Goal: Transaction & Acquisition: Book appointment/travel/reservation

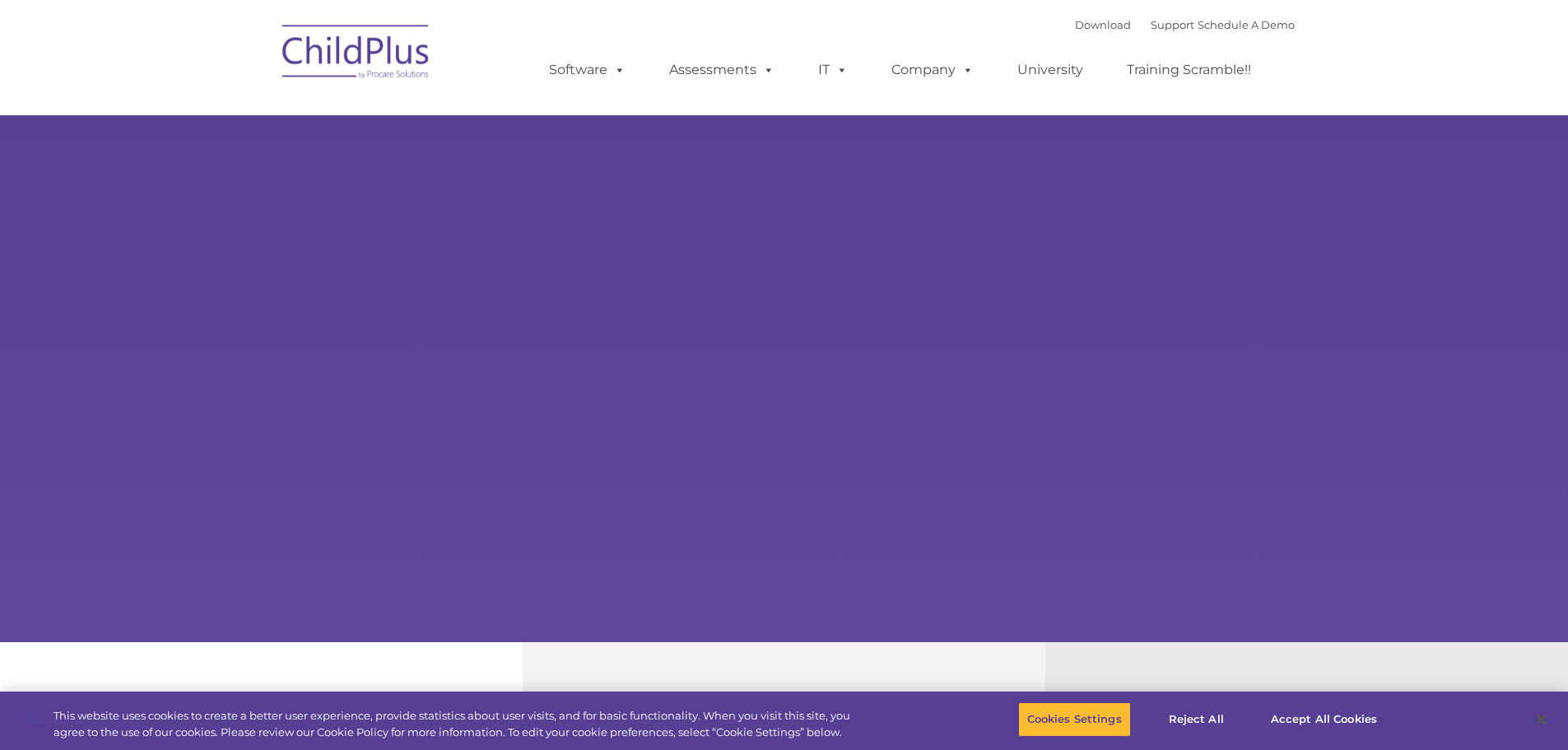
select select "MEDIUM"
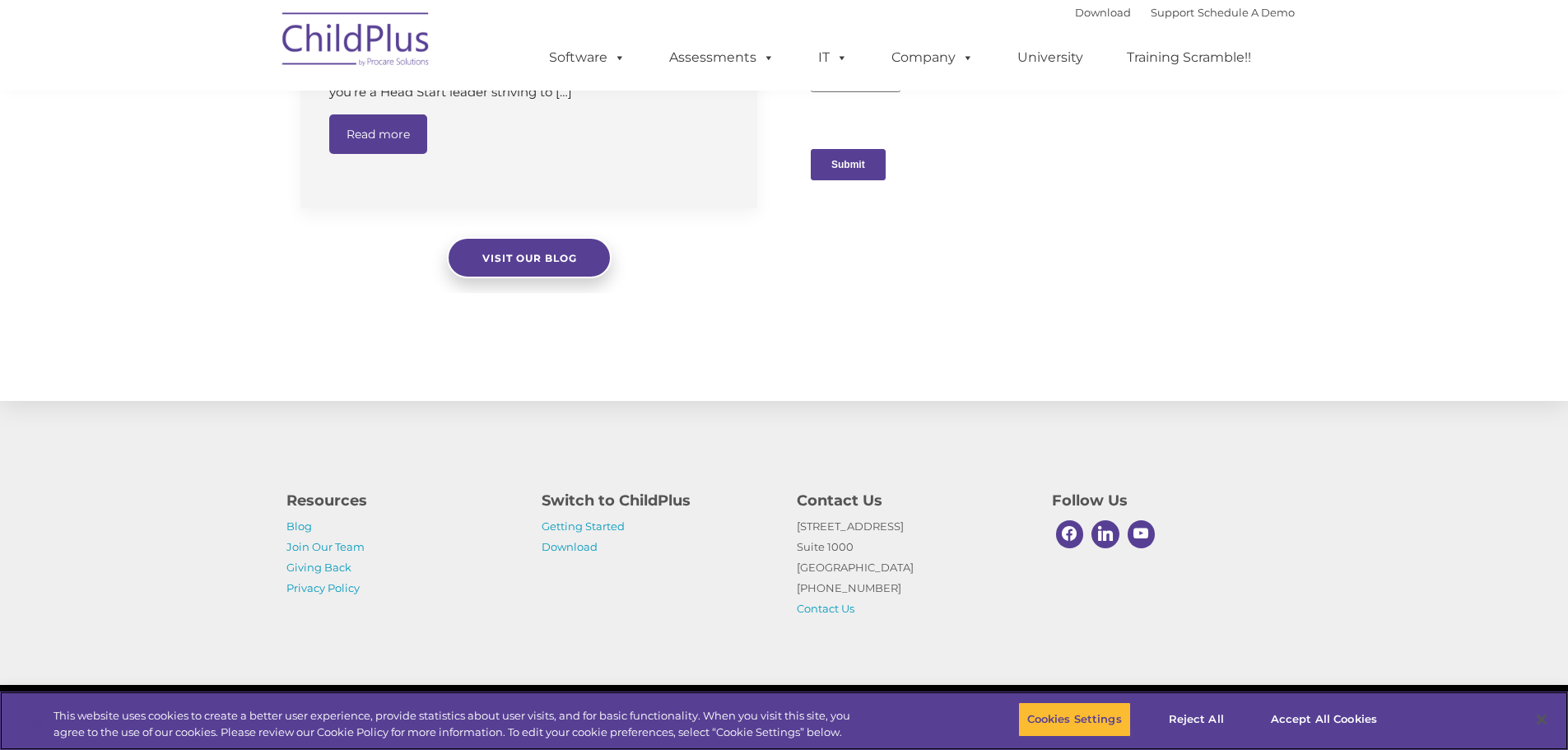
scroll to position [1654, 0]
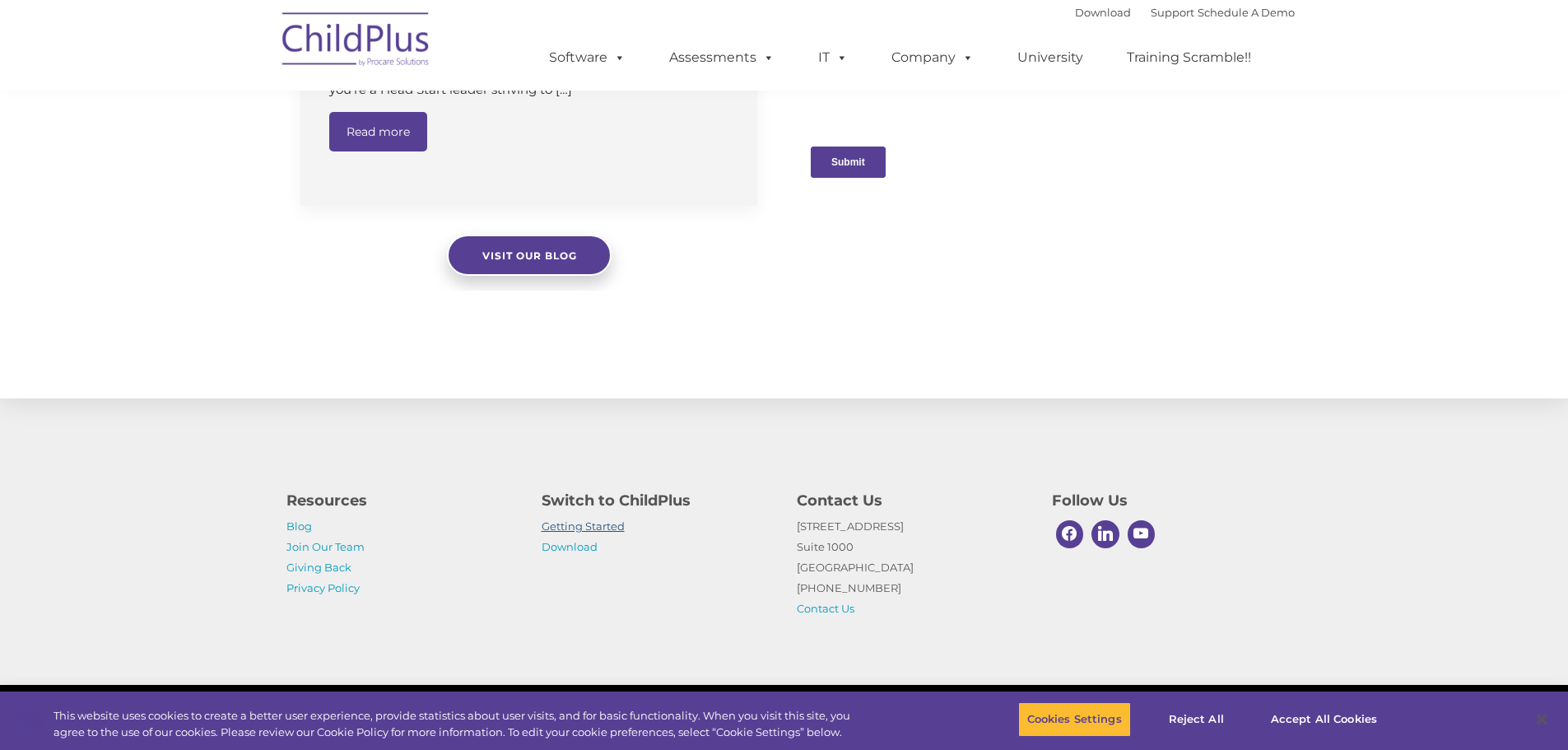
click at [596, 527] on link "Getting Started" at bounding box center [583, 525] width 83 height 13
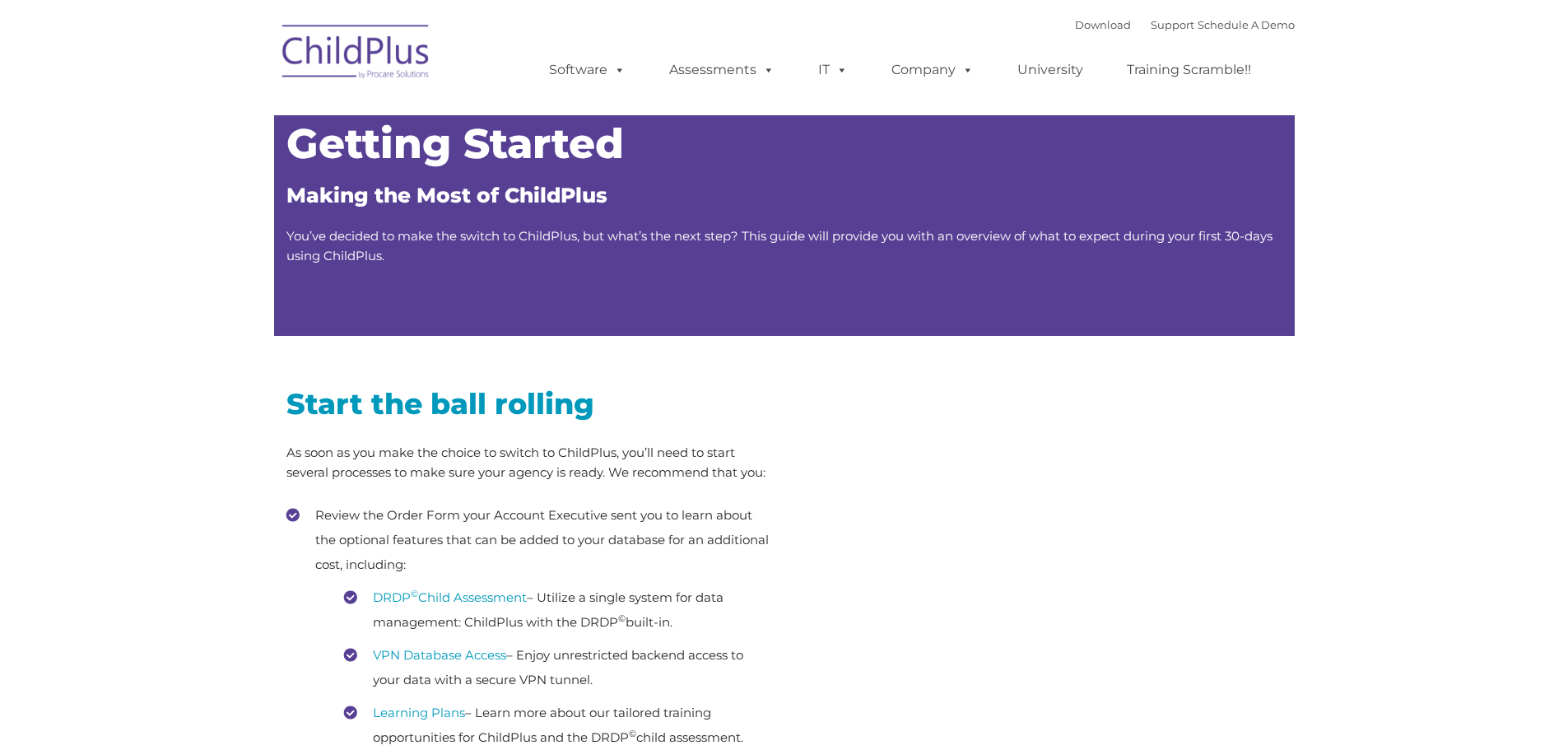
type input ""
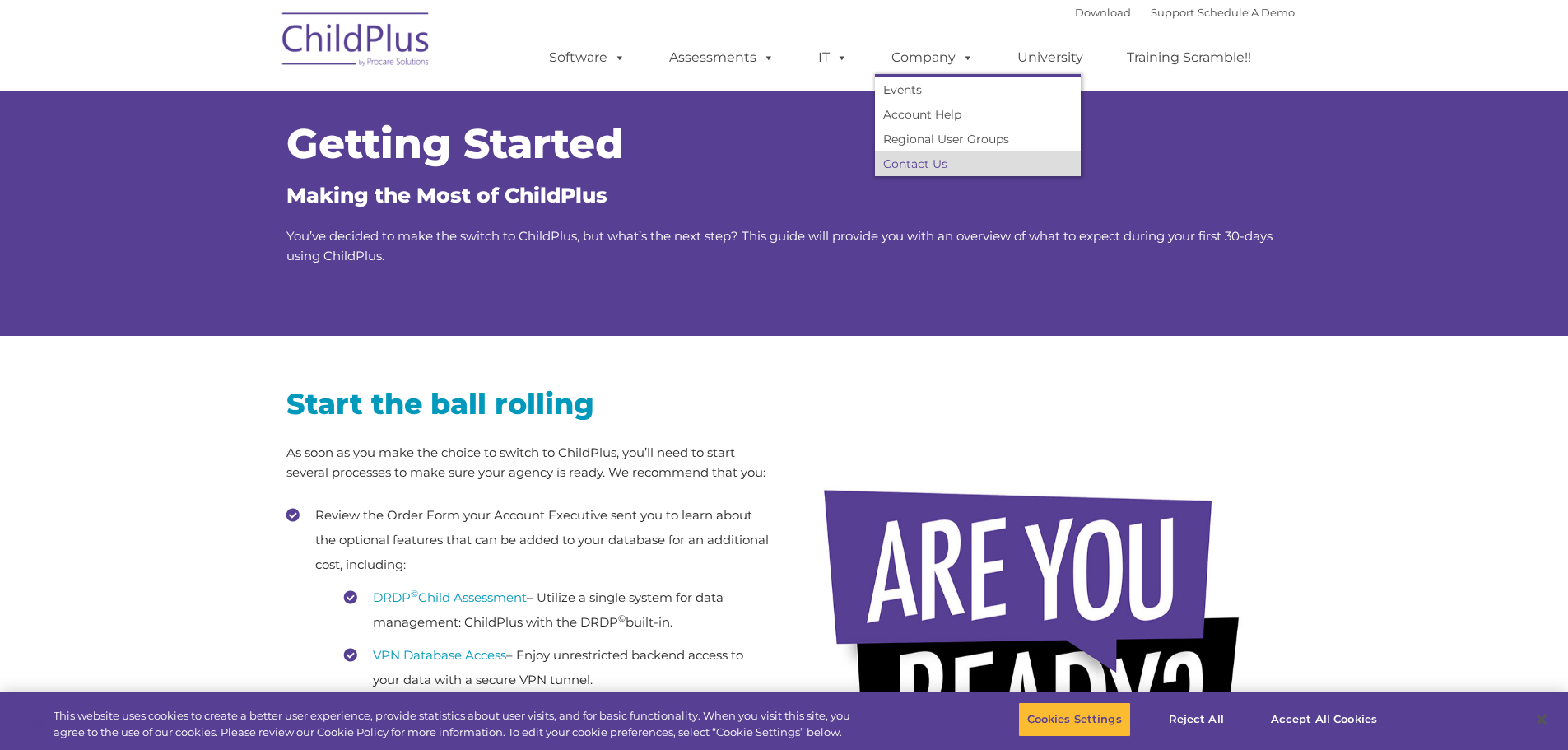
click at [937, 163] on link "Contact Us" at bounding box center [978, 163] width 206 height 25
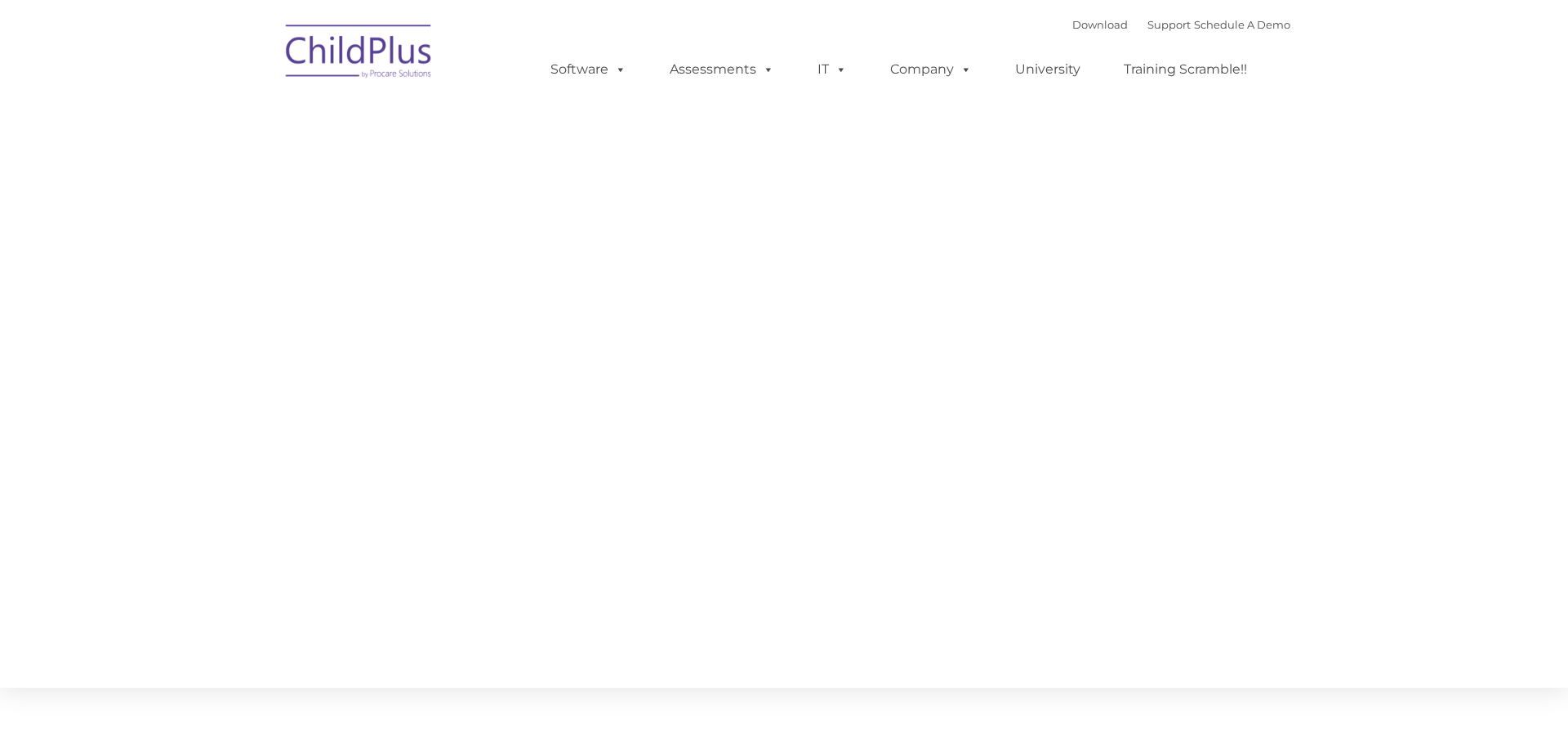
type input ""
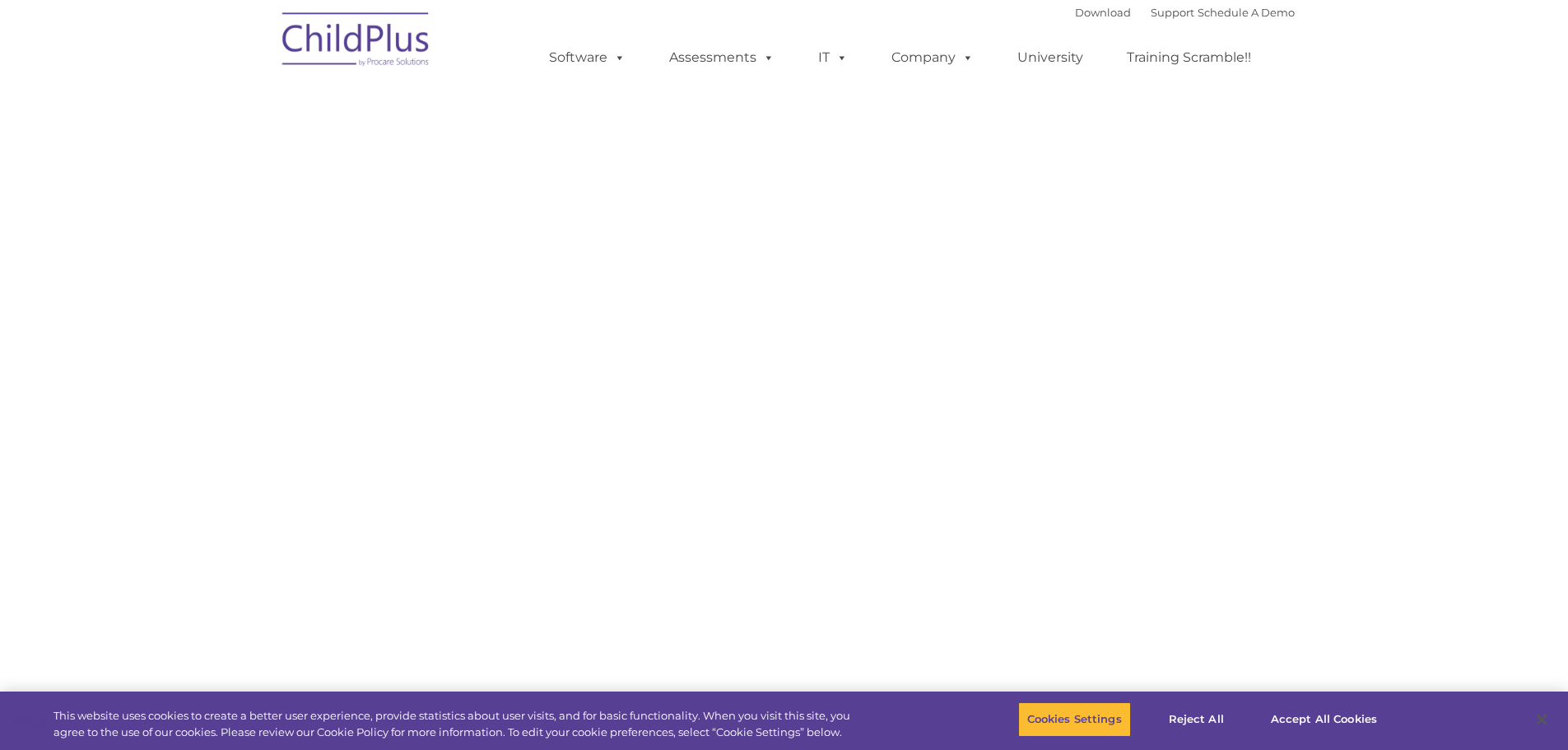
select select "MEDIUM"
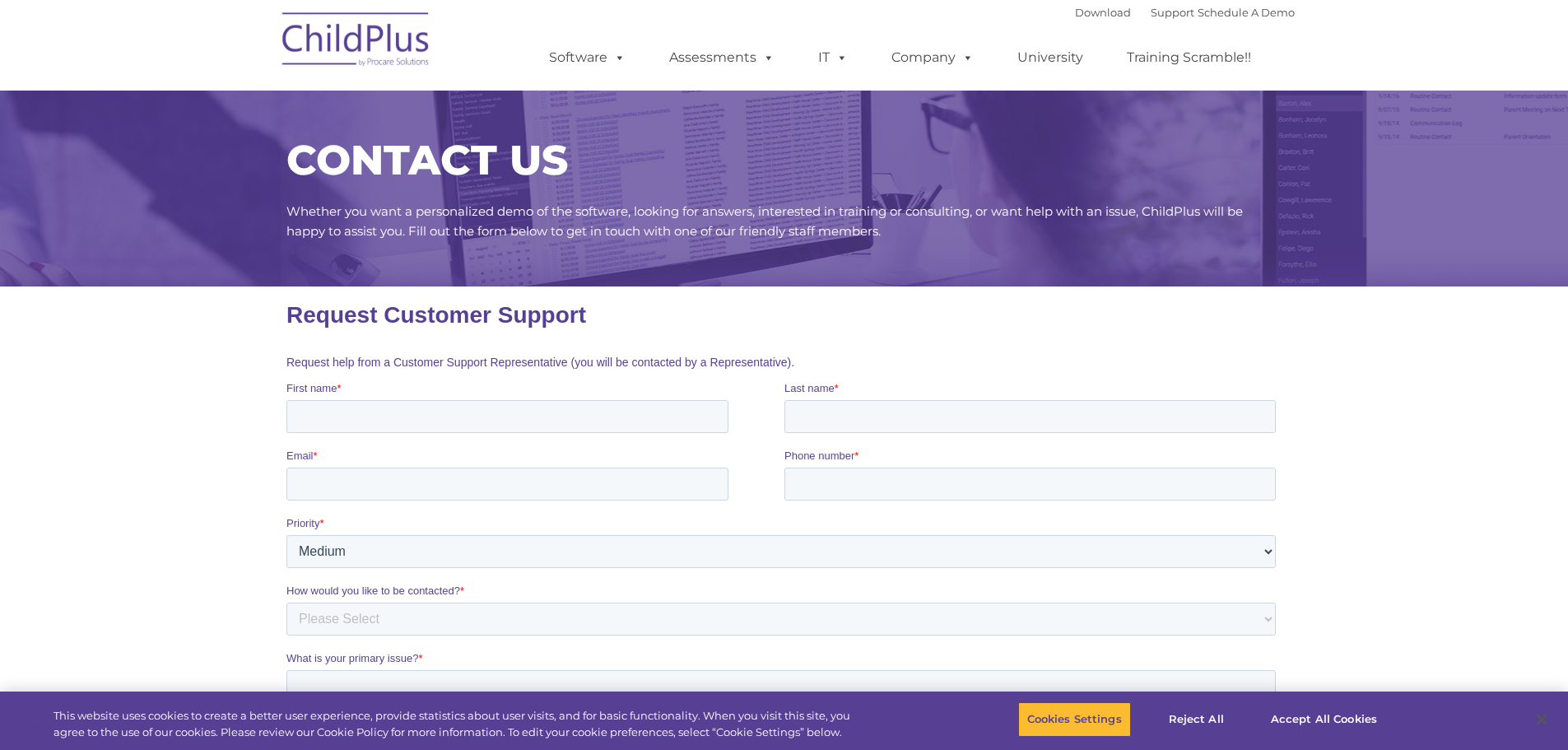
click at [505, 418] on input "First name *" at bounding box center [507, 416] width 442 height 33
type input "Jenny"
type input "Elorreaga"
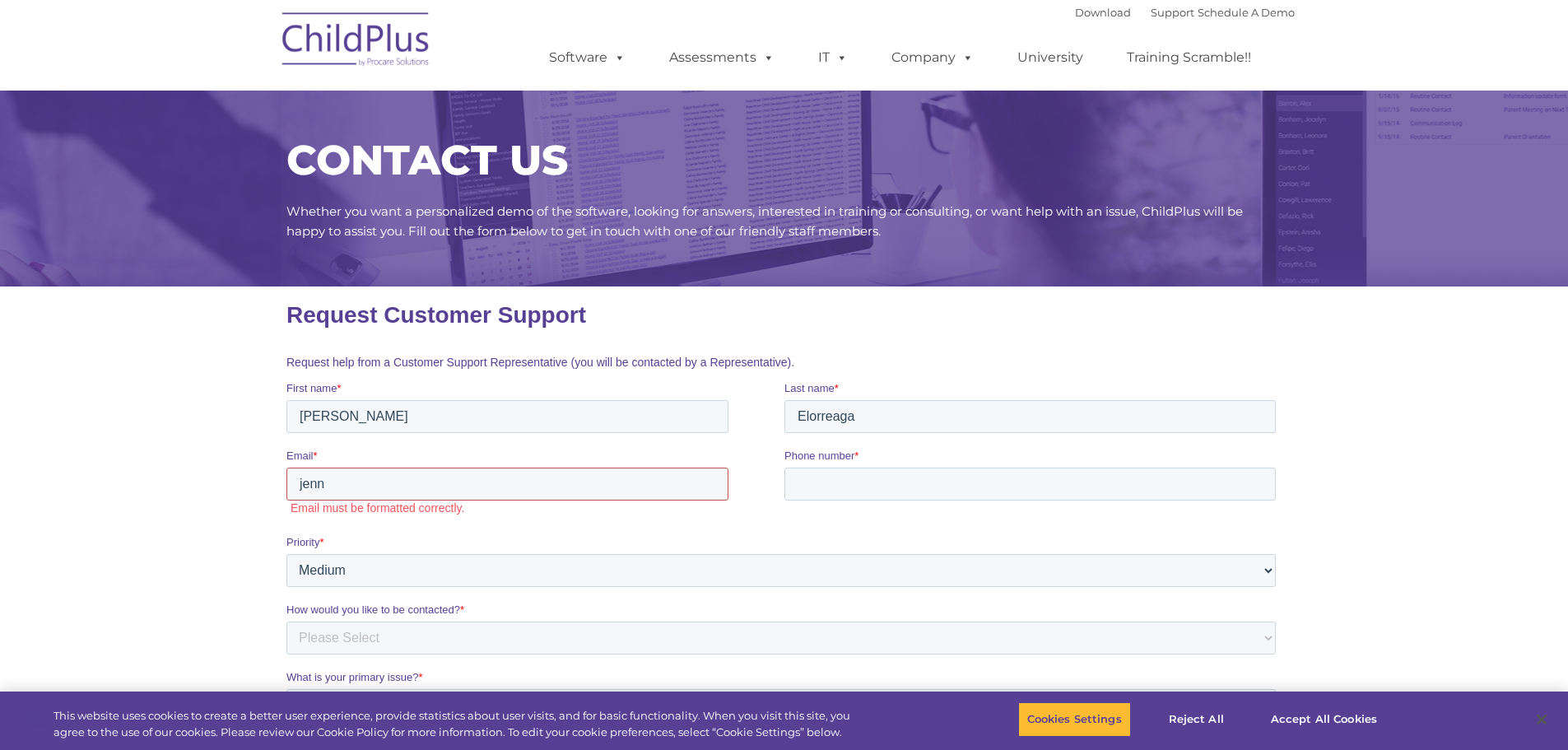
type input "[EMAIL_ADDRESS][DOMAIN_NAME]"
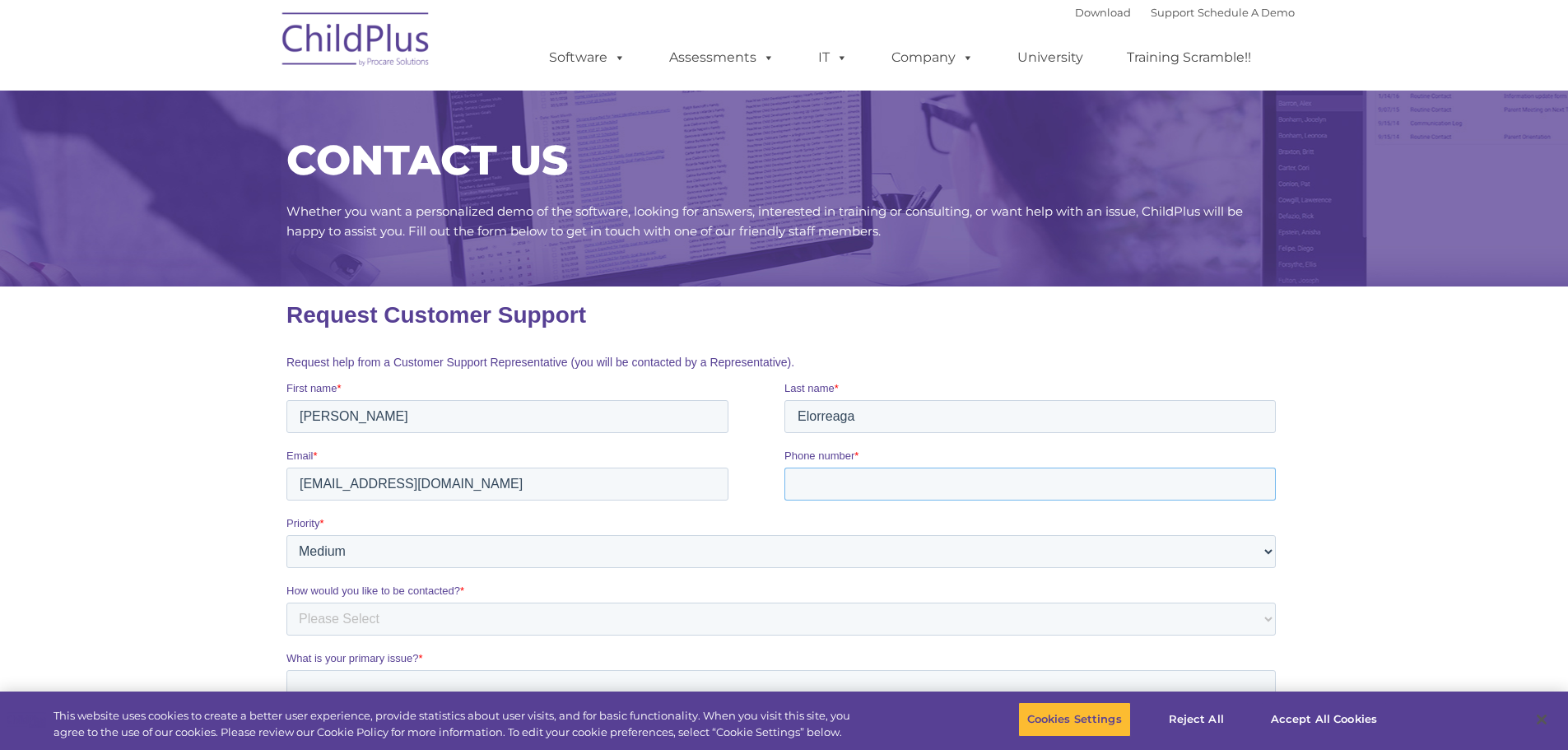
click at [827, 486] on input "Phone number *" at bounding box center [1029, 483] width 492 height 33
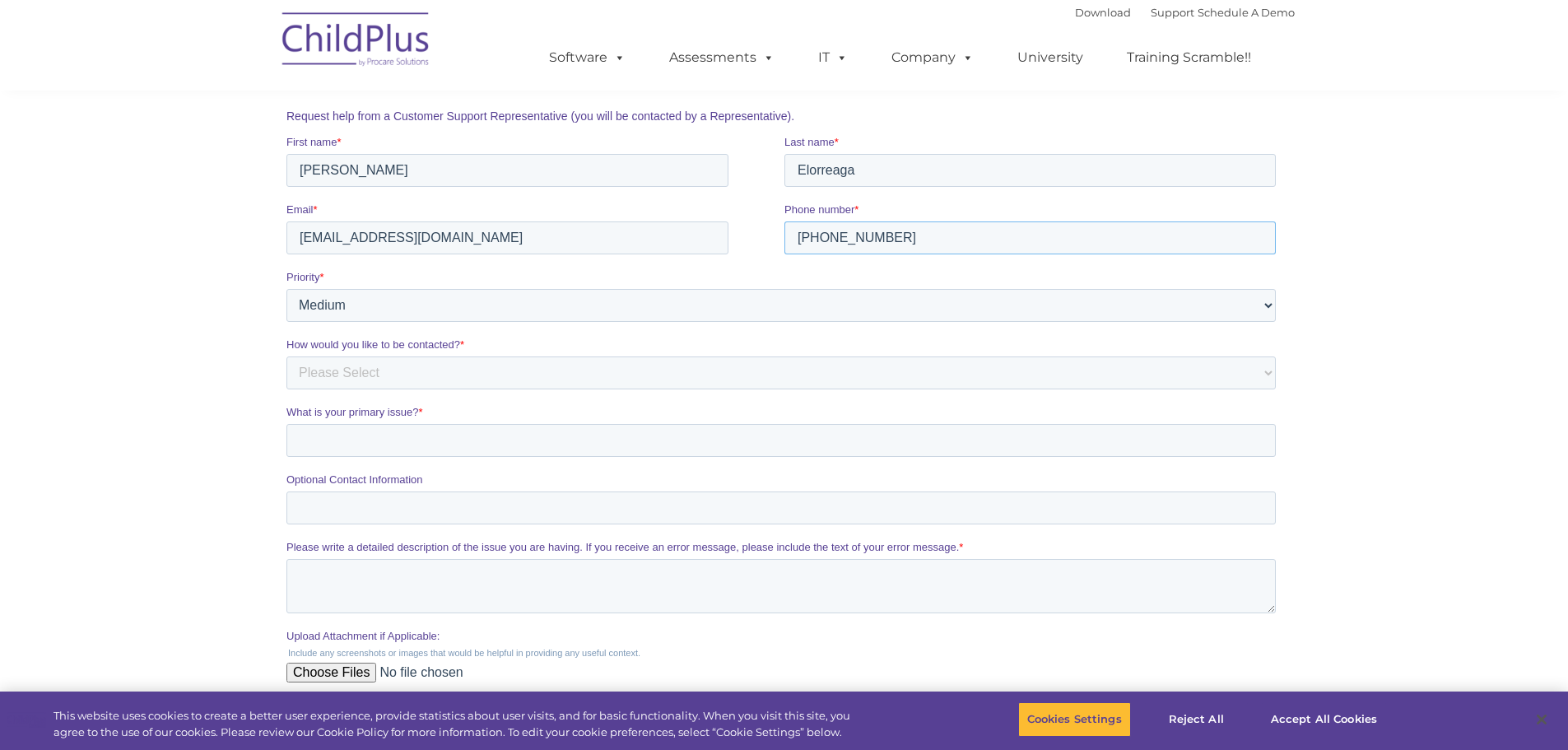
scroll to position [247, 0]
type input "[PHONE_NUMBER]"
click at [403, 292] on select "Please Select Low Medium High" at bounding box center [781, 304] width 989 height 33
select select "HIGH"
click at [286, 288] on select "Please Select Low Medium High" at bounding box center [781, 304] width 989 height 33
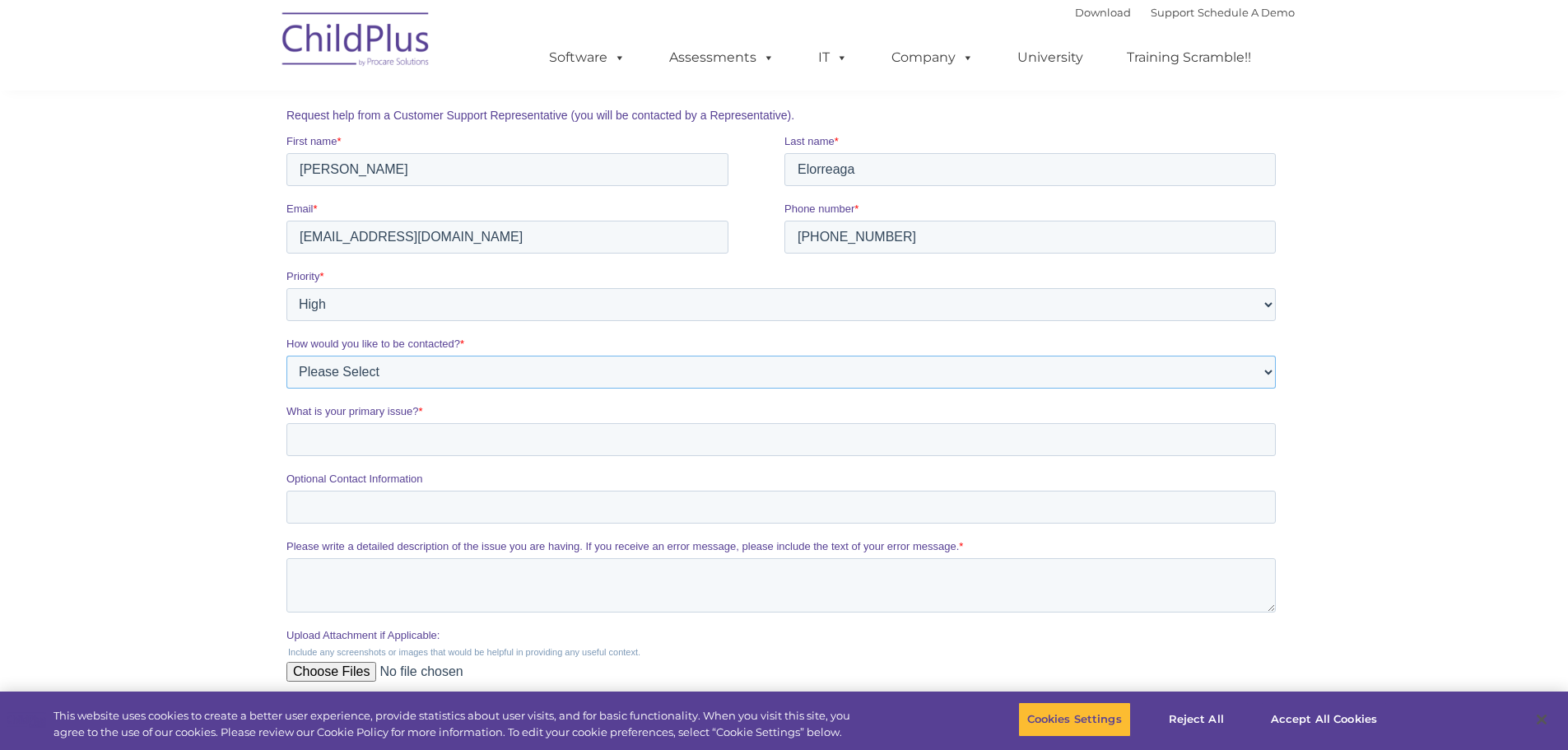
click at [367, 374] on select "Please Select Phone Email" at bounding box center [781, 372] width 989 height 33
select select "Email"
click at [286, 356] on select "Please Select Phone Email" at bounding box center [781, 372] width 989 height 33
click at [368, 445] on input "What is your primary issue? *" at bounding box center [781, 439] width 989 height 33
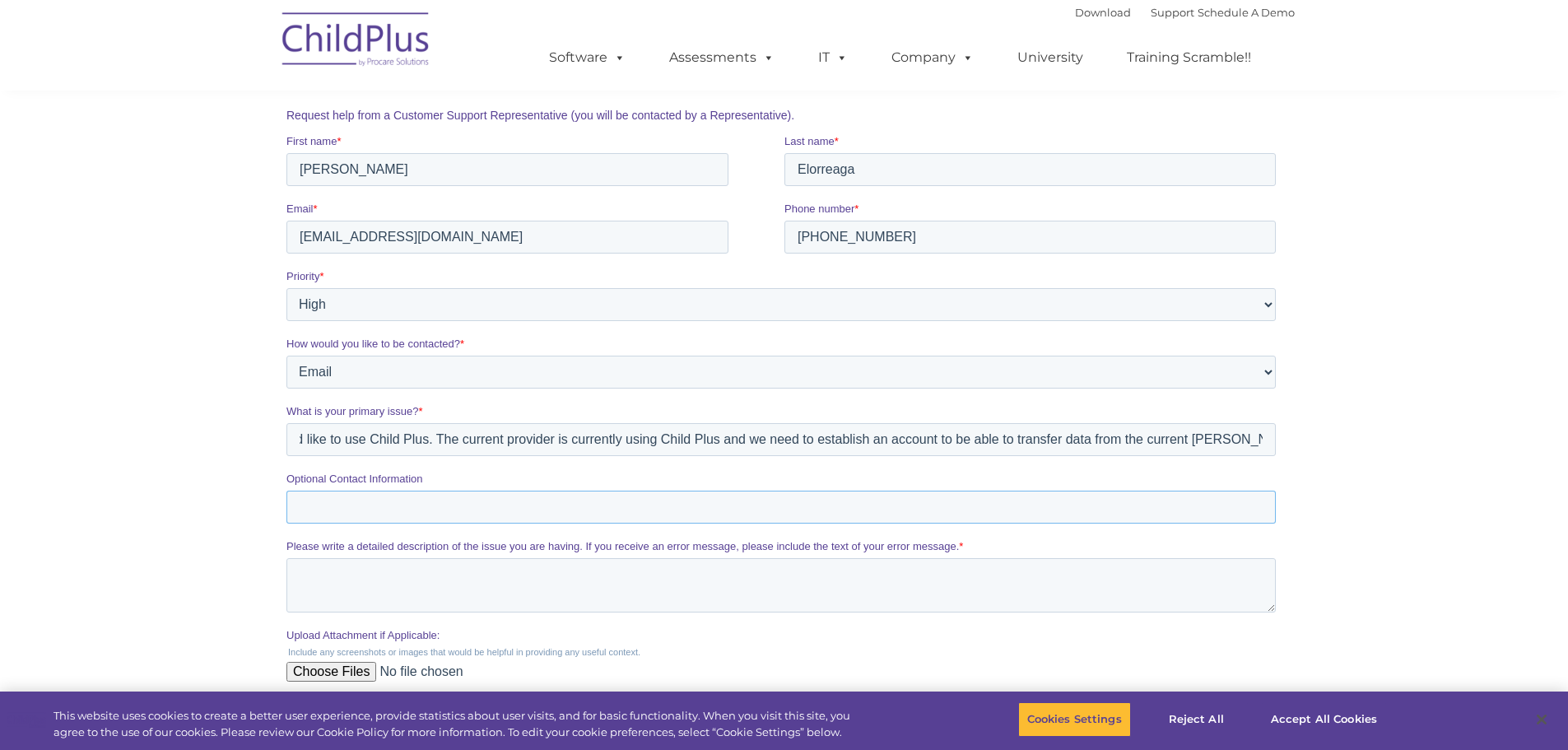
scroll to position [0, 0]
click at [348, 505] on input "Optional Contact Information" at bounding box center [781, 507] width 989 height 33
drag, startPoint x: 726, startPoint y: 440, endPoint x: 1396, endPoint y: 429, distance: 670.1
click html "Request Customer Support Request help from a Customer Support Representative (y…"
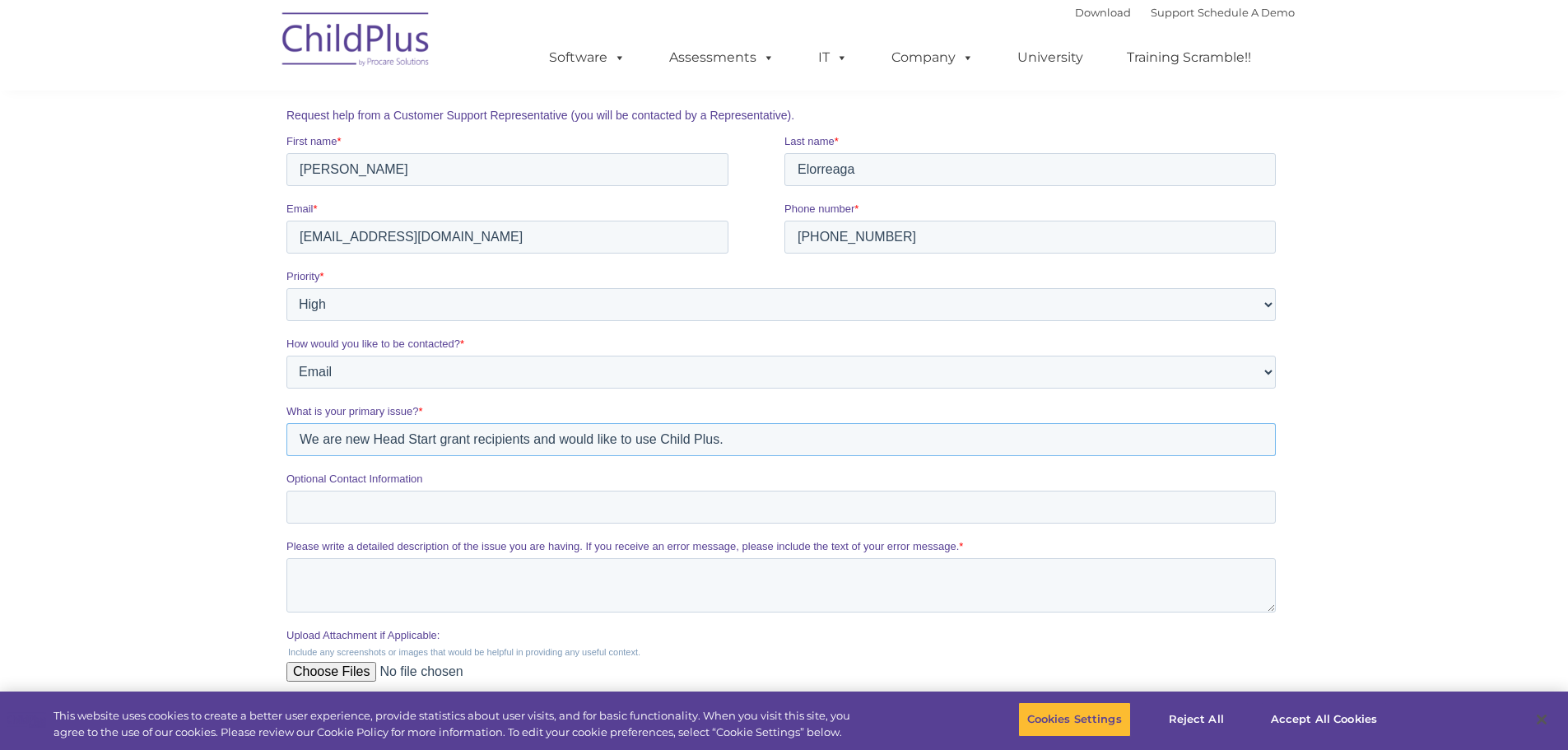
scroll to position [0, 0]
type input "We are new Head Start grant recipients and would like to use Child Plus."
click at [396, 576] on textarea "Please write a detailed description of the issue you are having. If you receive…" at bounding box center [781, 585] width 989 height 55
click at [371, 440] on input "We are new Head Start grant recipients and would like to use Child Plus." at bounding box center [781, 439] width 989 height 33
click at [352, 578] on textarea "Please write a detailed description of the issue you are having. If you receive…" at bounding box center [781, 585] width 989 height 55
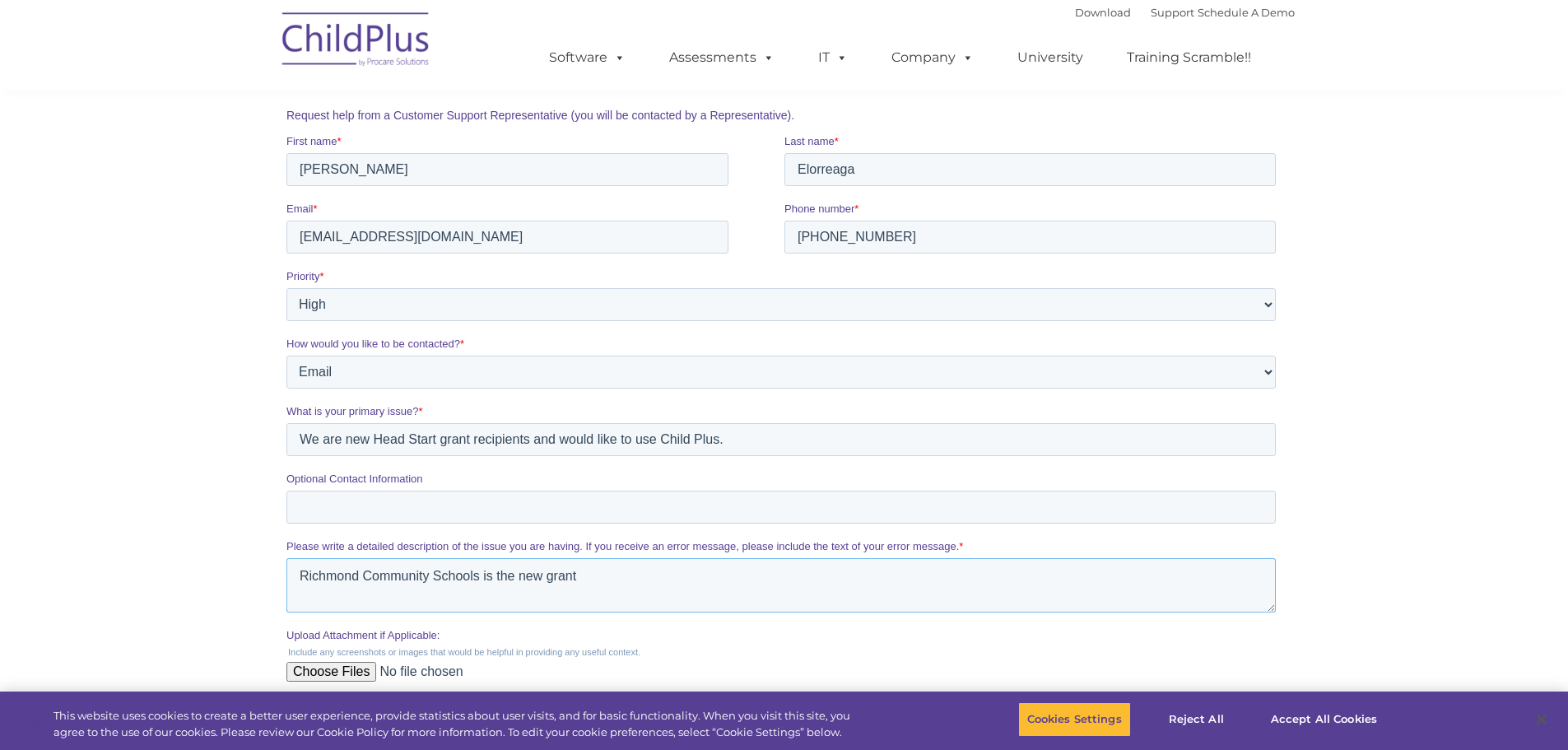
type textarea "Richmond Community Schools is the new grant"
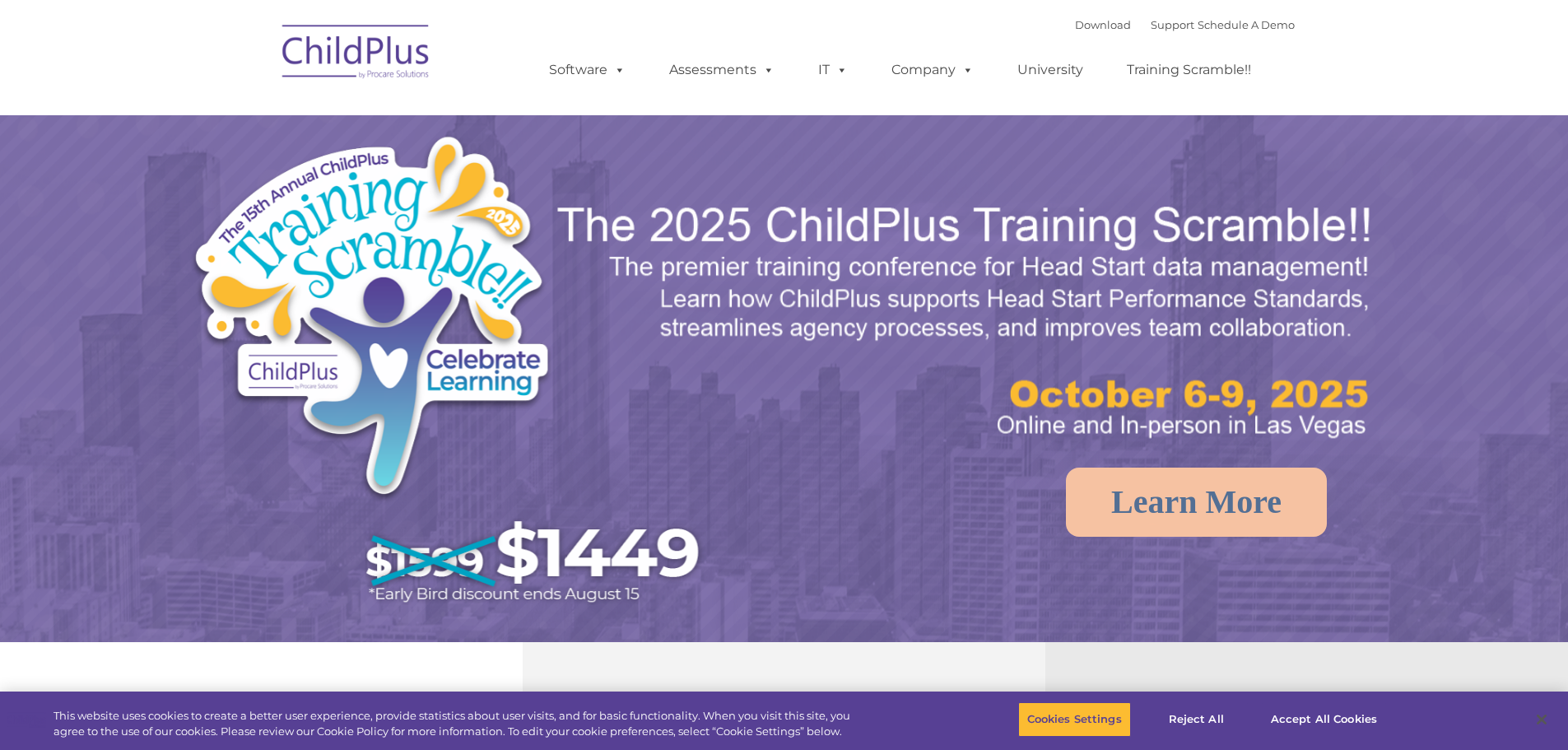
select select "MEDIUM"
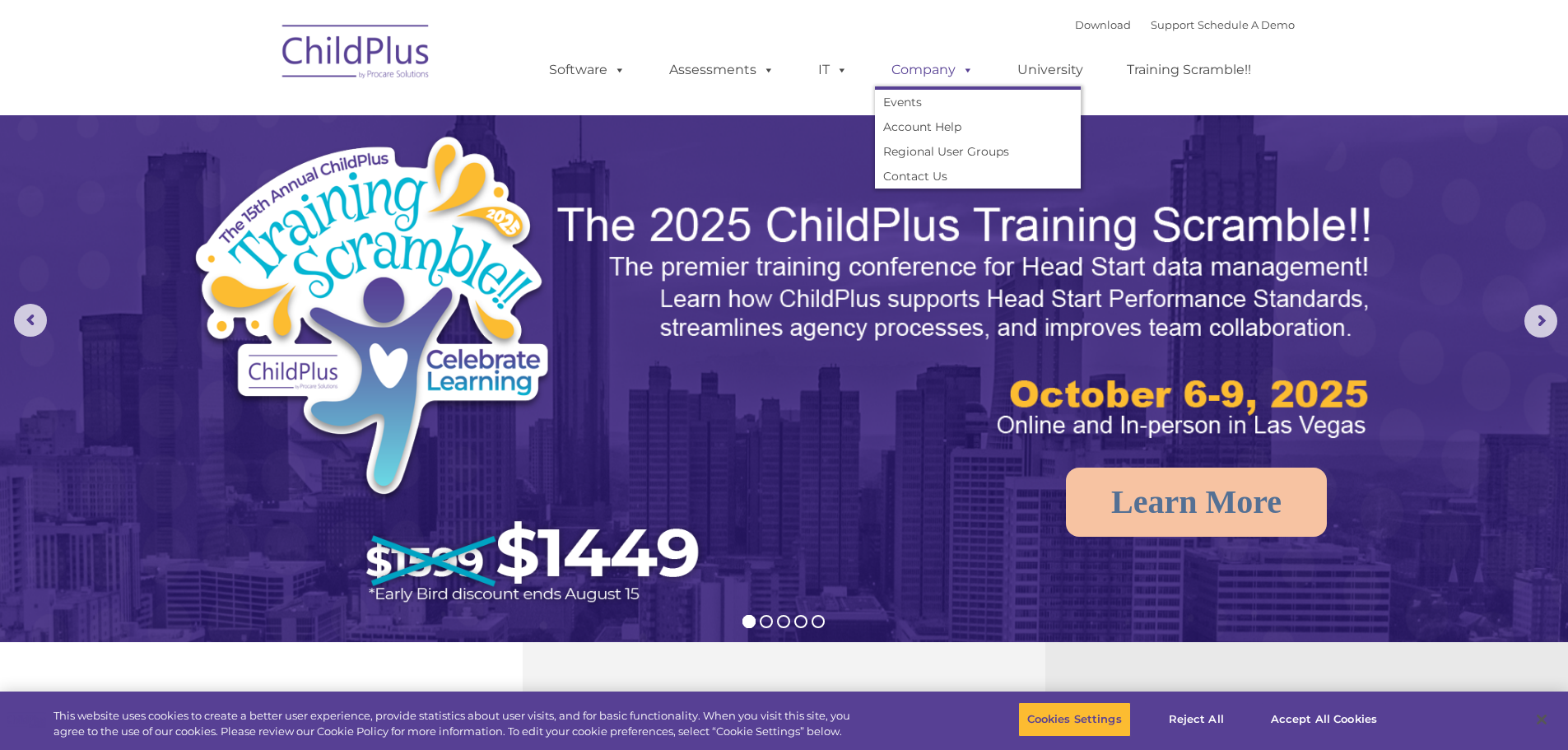
click at [963, 70] on span at bounding box center [965, 69] width 18 height 16
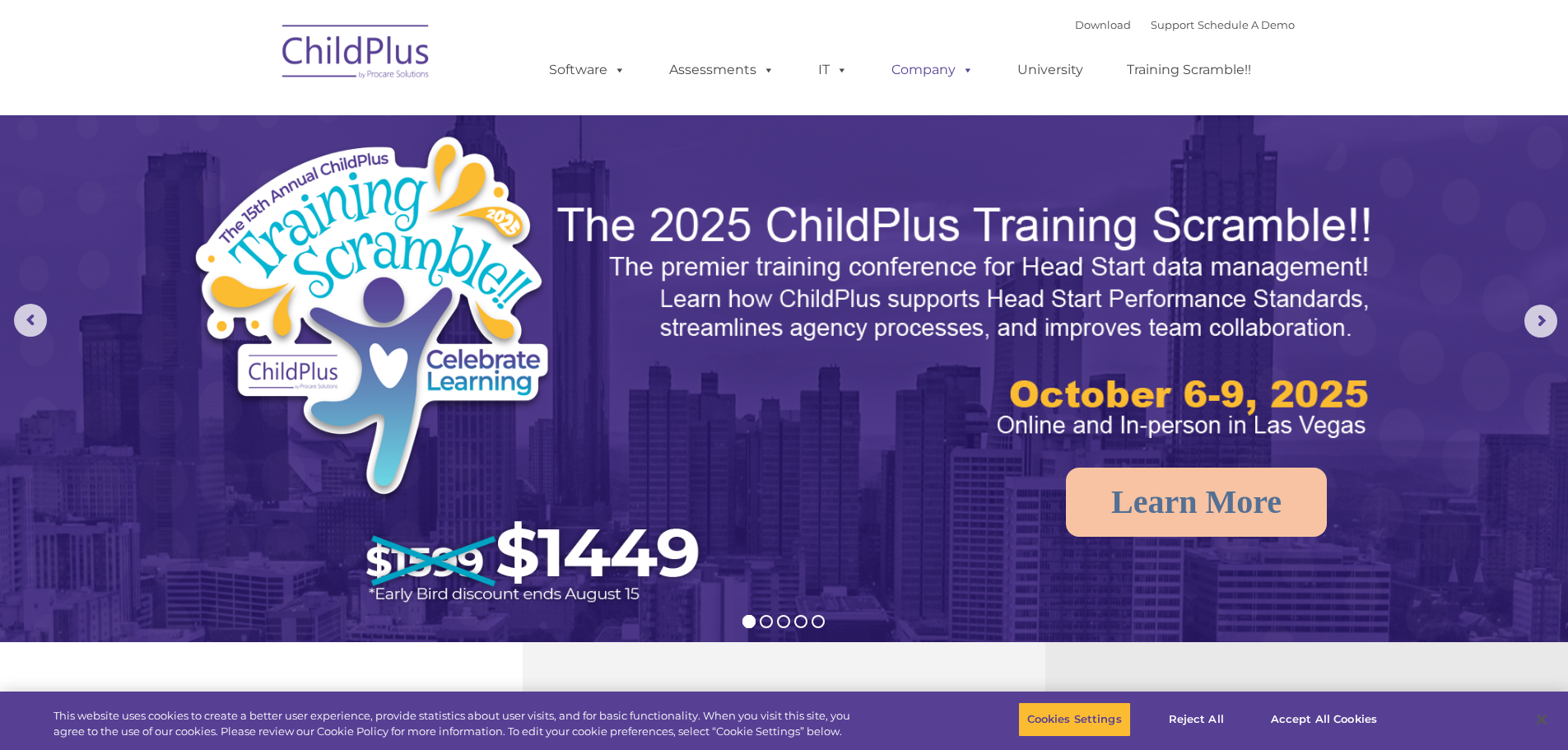
click at [963, 70] on span at bounding box center [965, 69] width 18 height 16
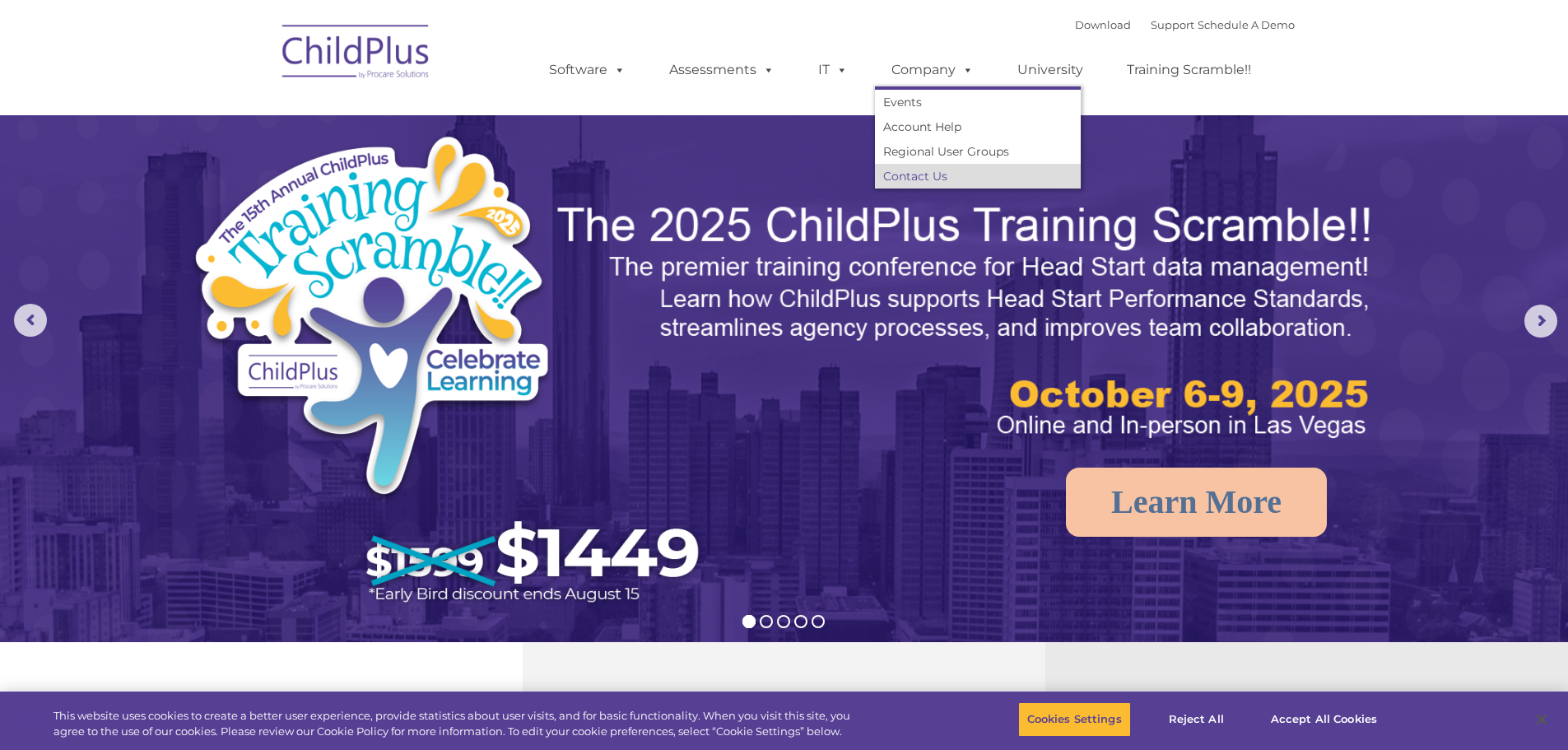
click at [939, 173] on link "Contact Us" at bounding box center [978, 176] width 206 height 25
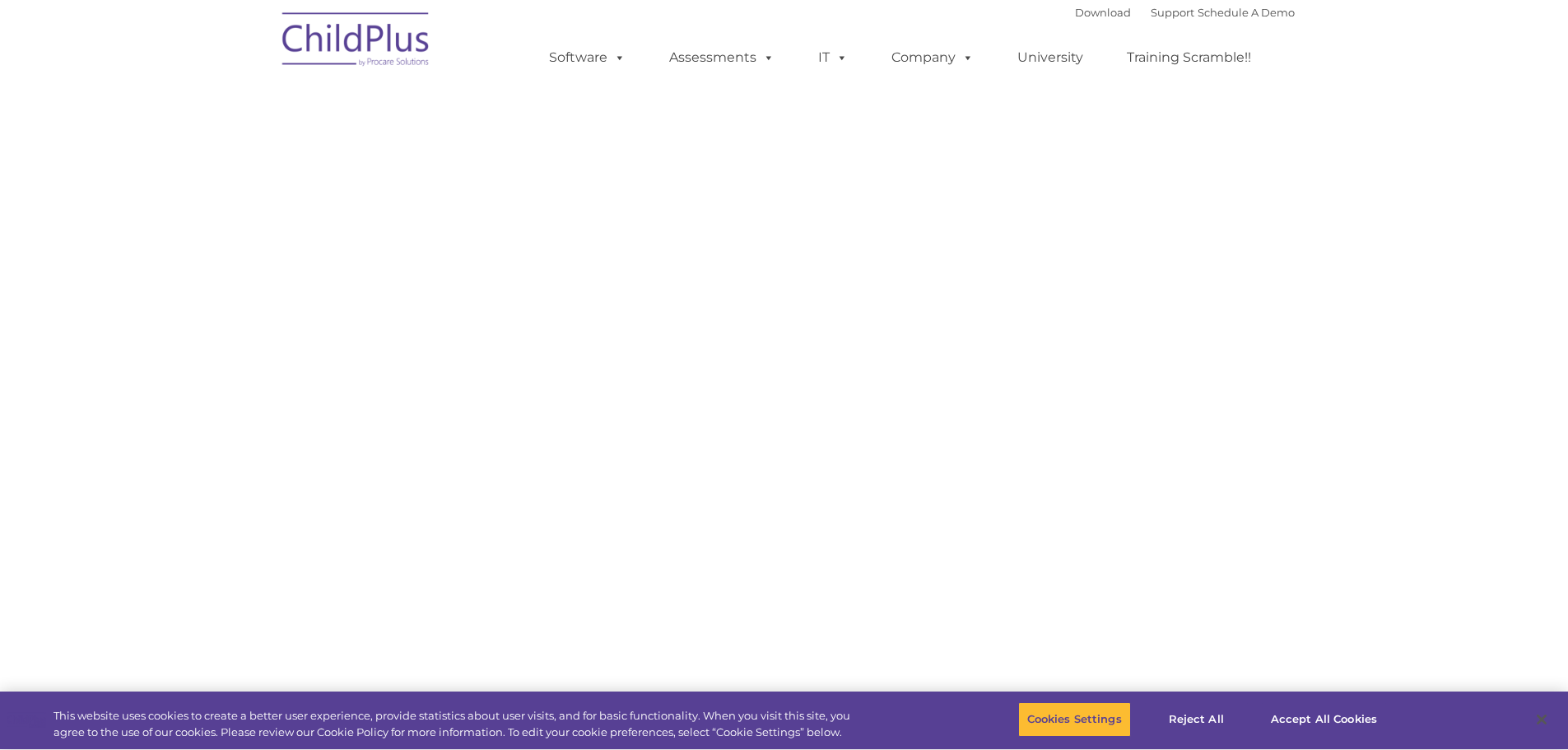
select select "MEDIUM"
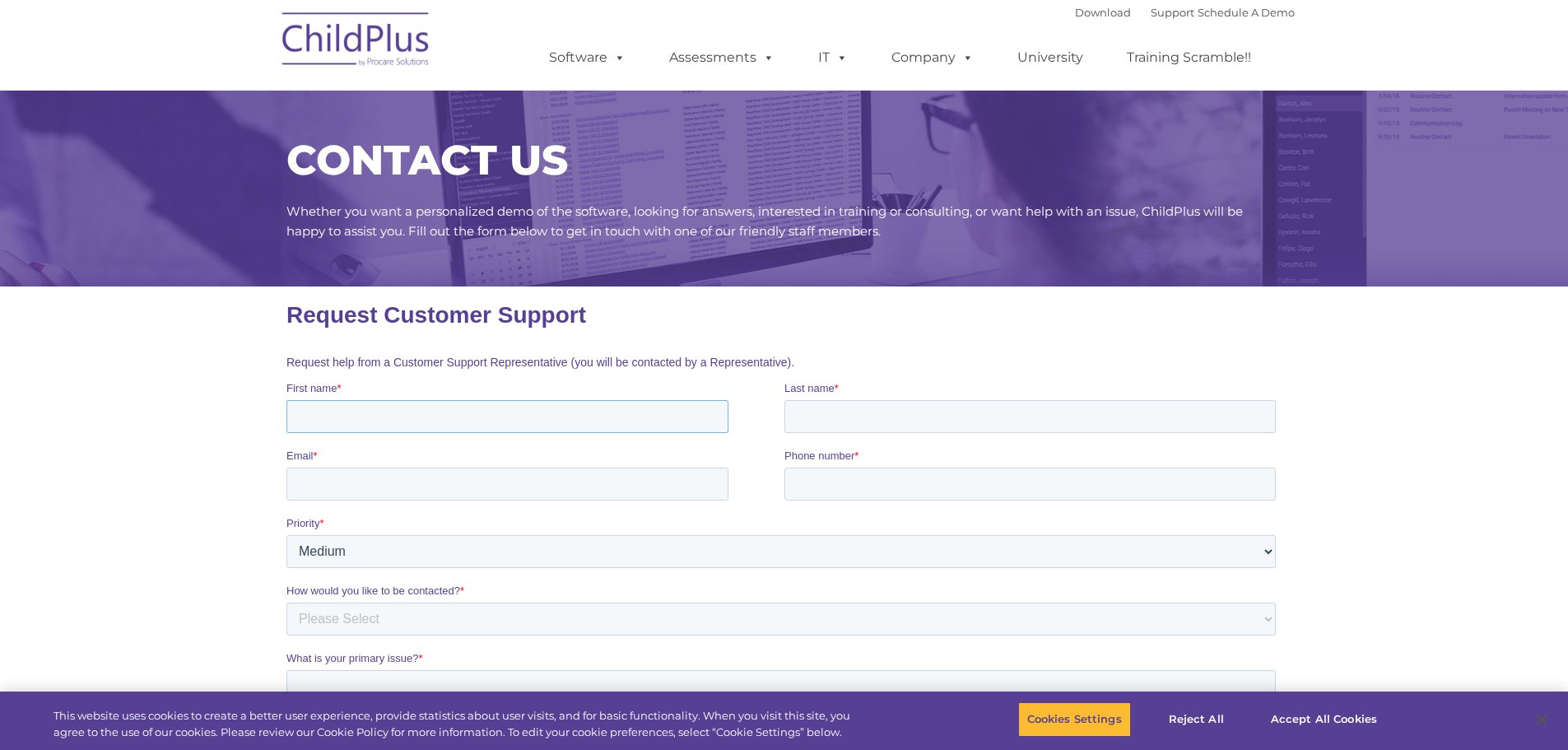
click at [421, 420] on input "First name *" at bounding box center [507, 416] width 442 height 33
type input "j"
type input "[PERSON_NAME]"
click at [851, 399] on div "Last name *" at bounding box center [1033, 407] width 498 height 53
click at [847, 408] on input "Last name *" at bounding box center [1029, 416] width 492 height 33
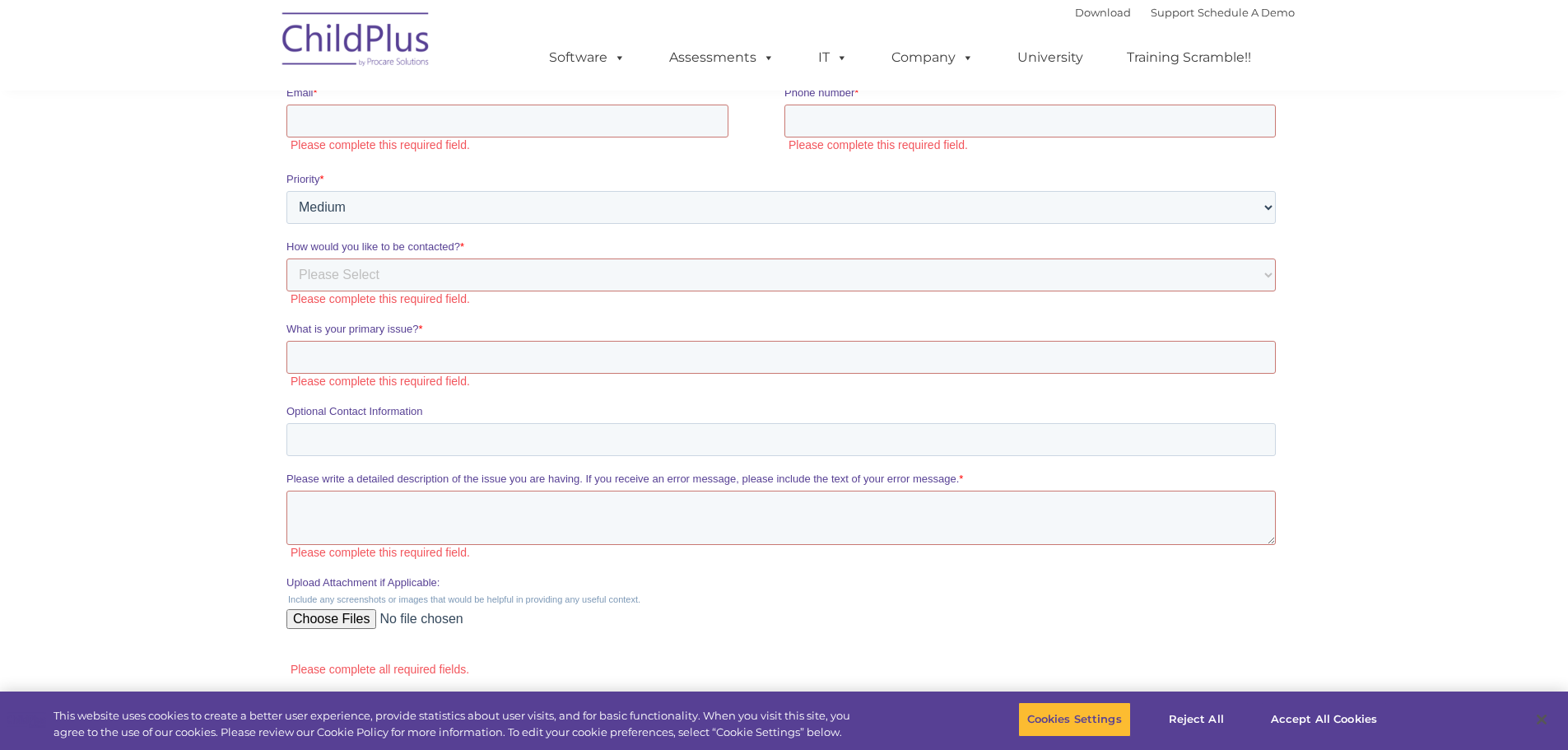
scroll to position [215, 0]
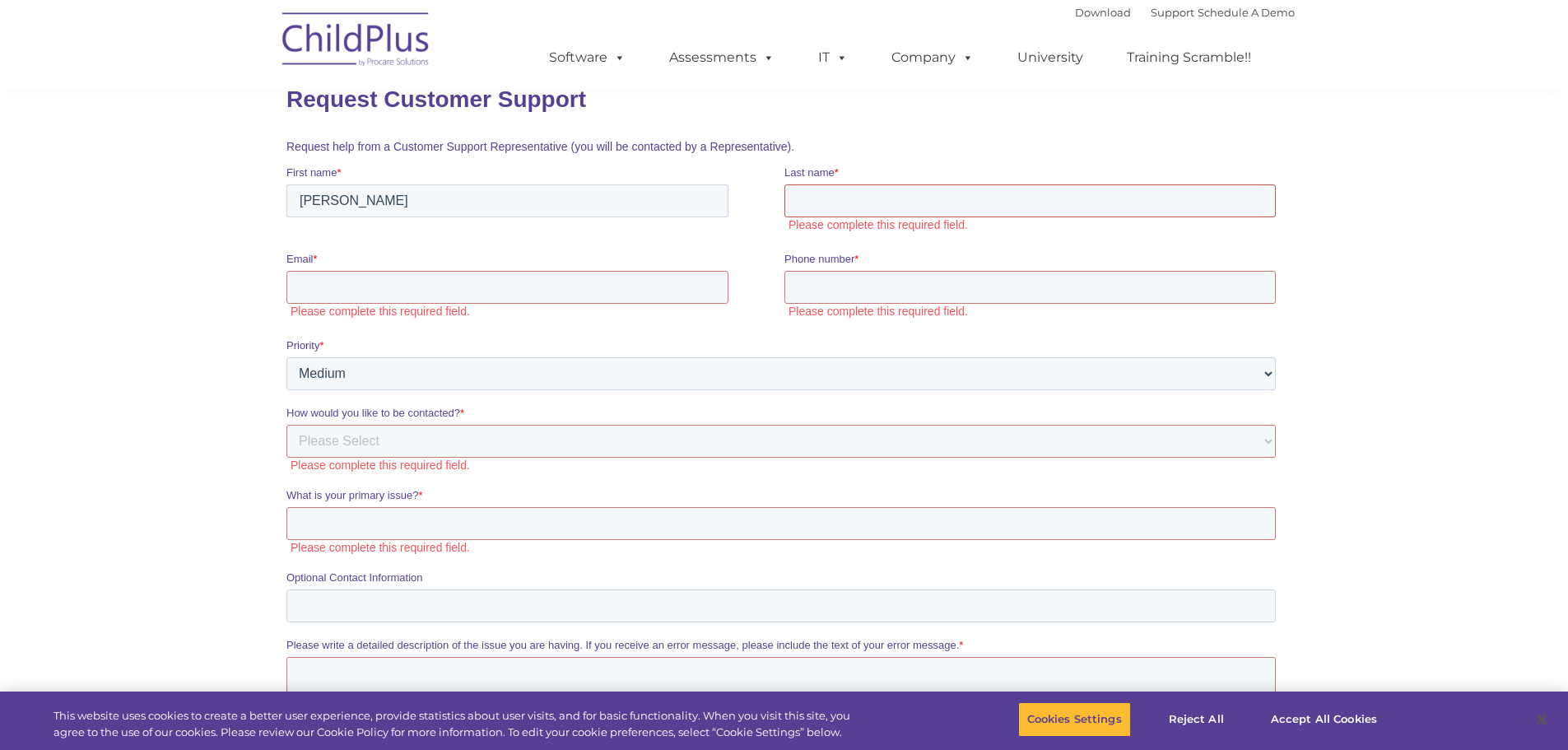
click at [828, 199] on input "Last name *" at bounding box center [1029, 200] width 492 height 33
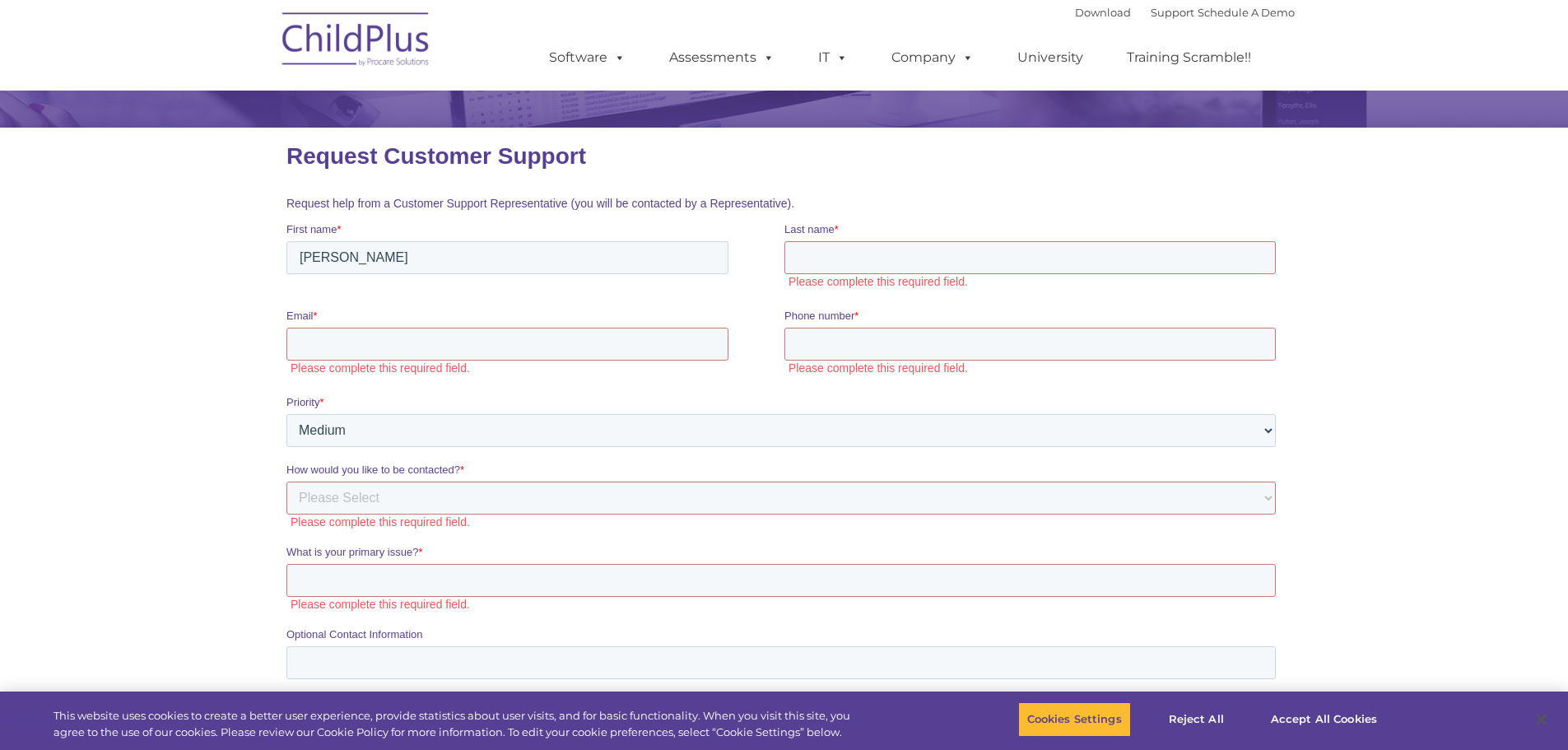
scroll to position [0, 0]
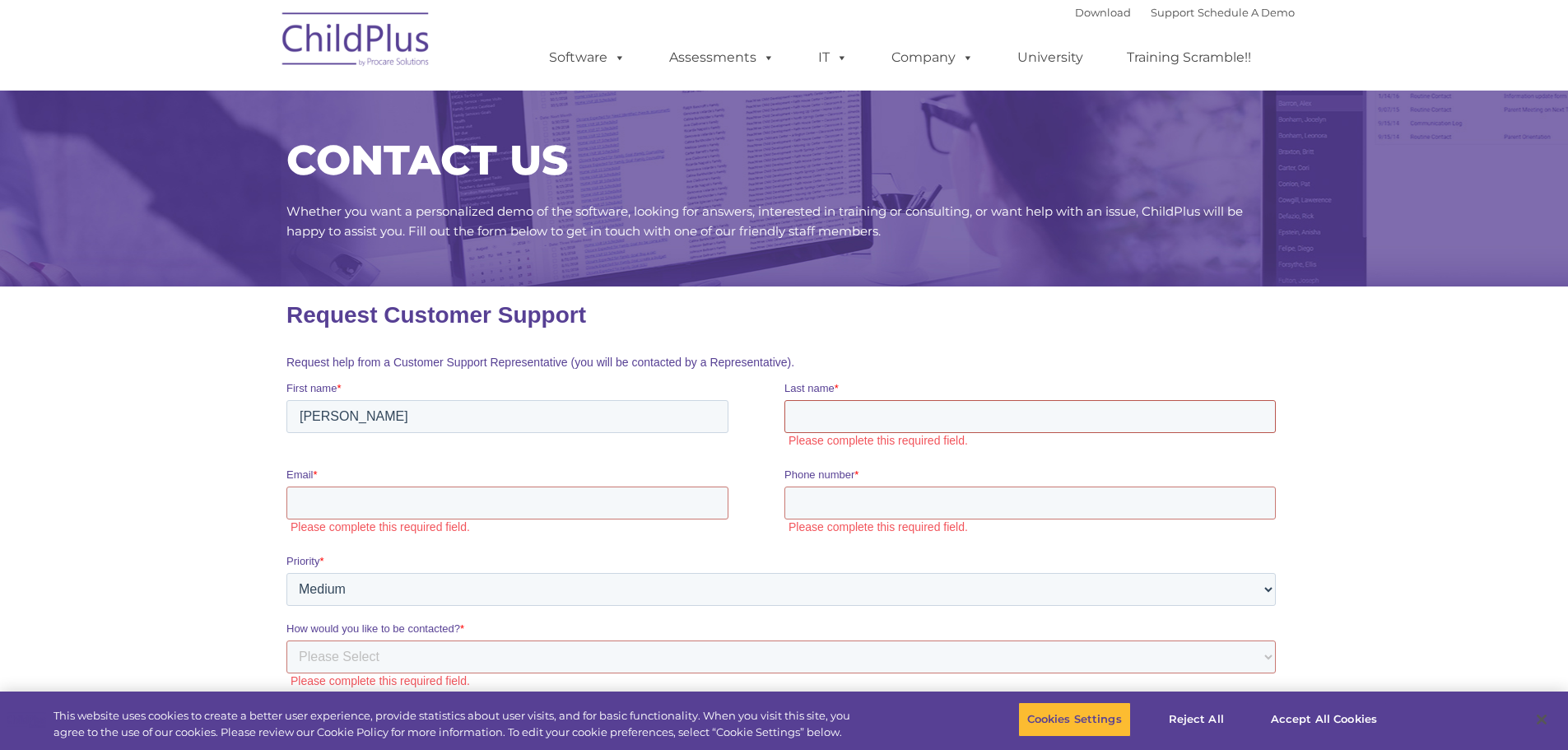
click at [867, 427] on input "Last name *" at bounding box center [1029, 416] width 492 height 33
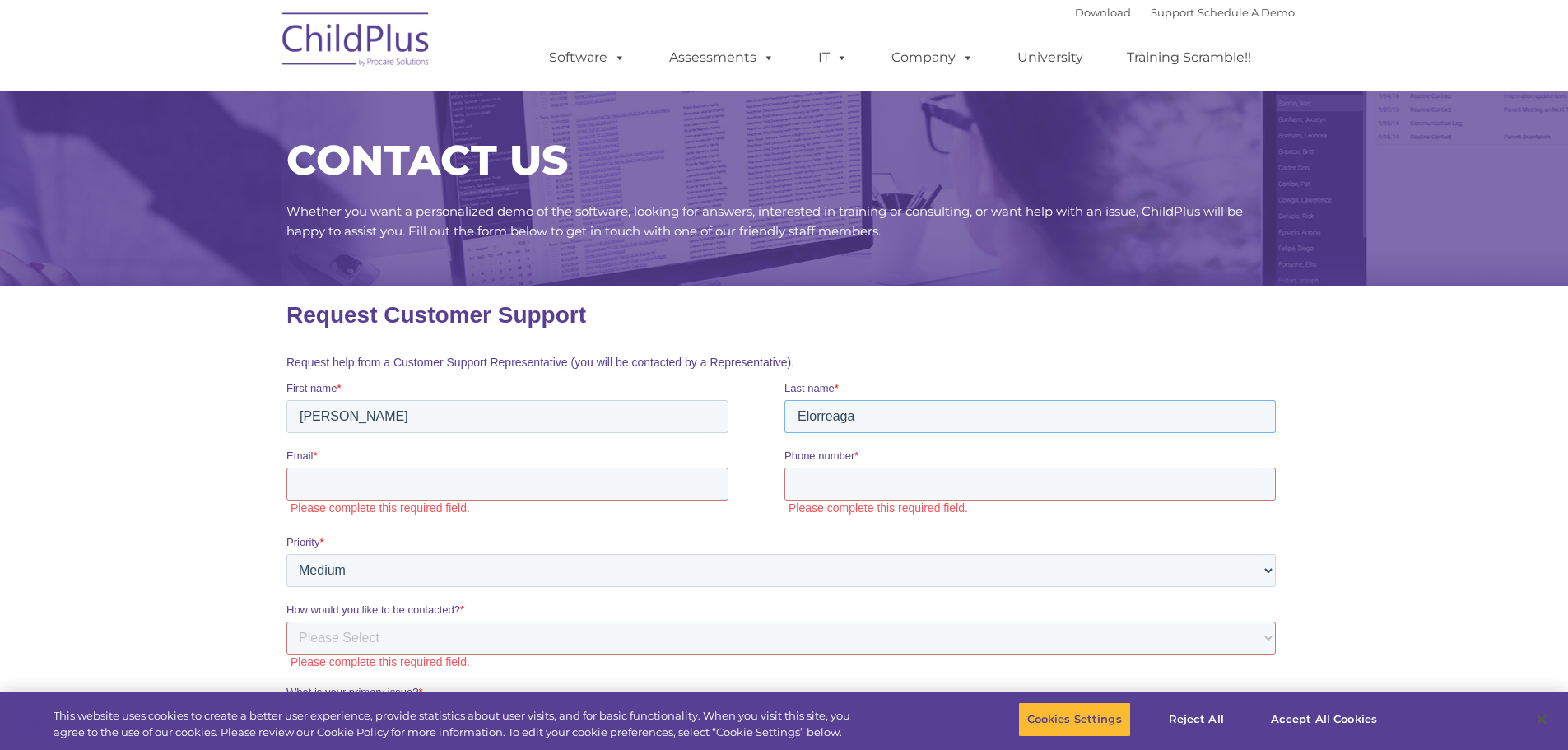
type input "Elorreaga"
type input "jennyl@rcs.k12.in.us"
click at [821, 474] on input "Phone number *" at bounding box center [1029, 483] width 492 height 33
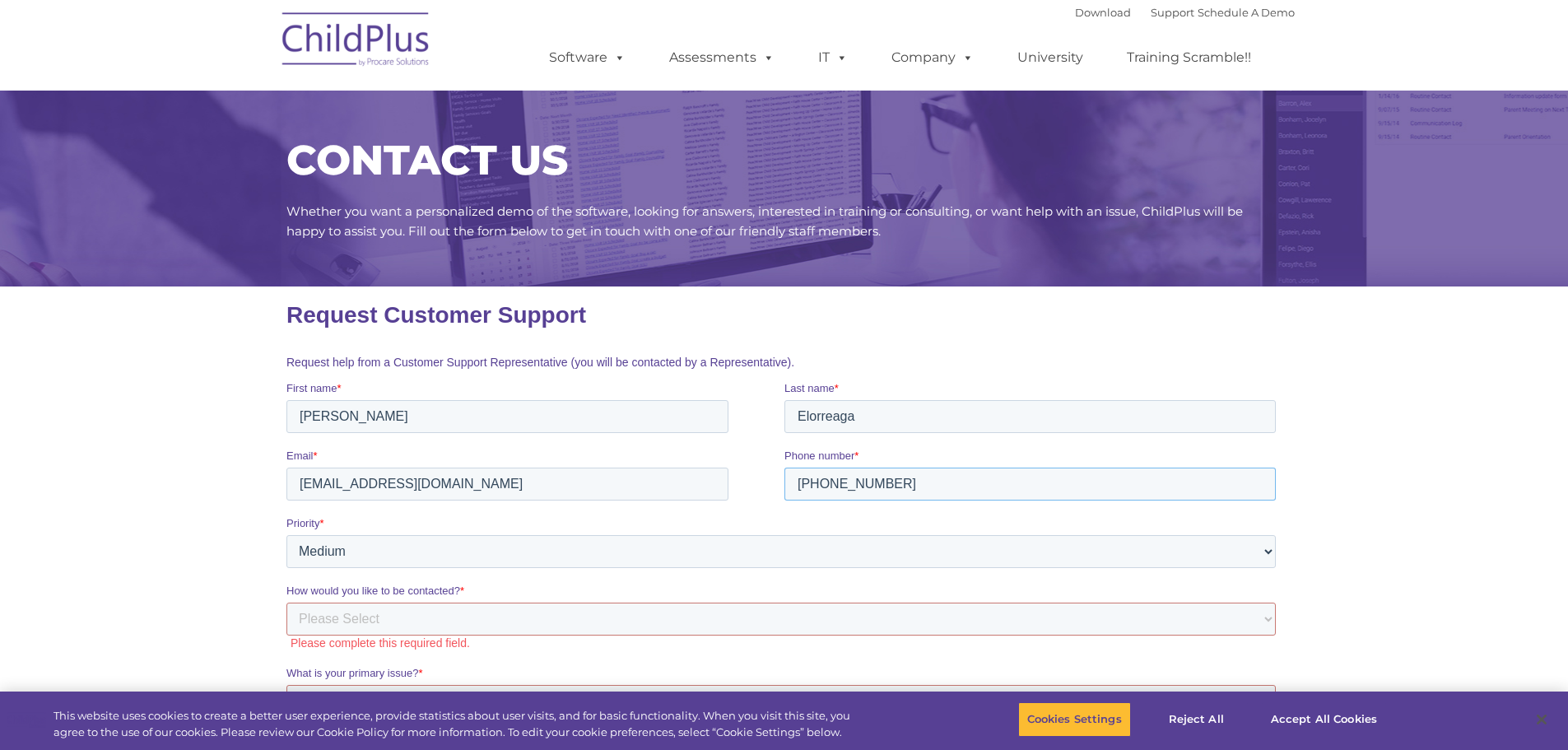
type input "765-973-3339"
click at [418, 543] on select "Please Select Low Medium High" at bounding box center [781, 551] width 989 height 33
select select "HIGH"
click at [286, 535] on select "Please Select Low Medium High" at bounding box center [781, 551] width 989 height 33
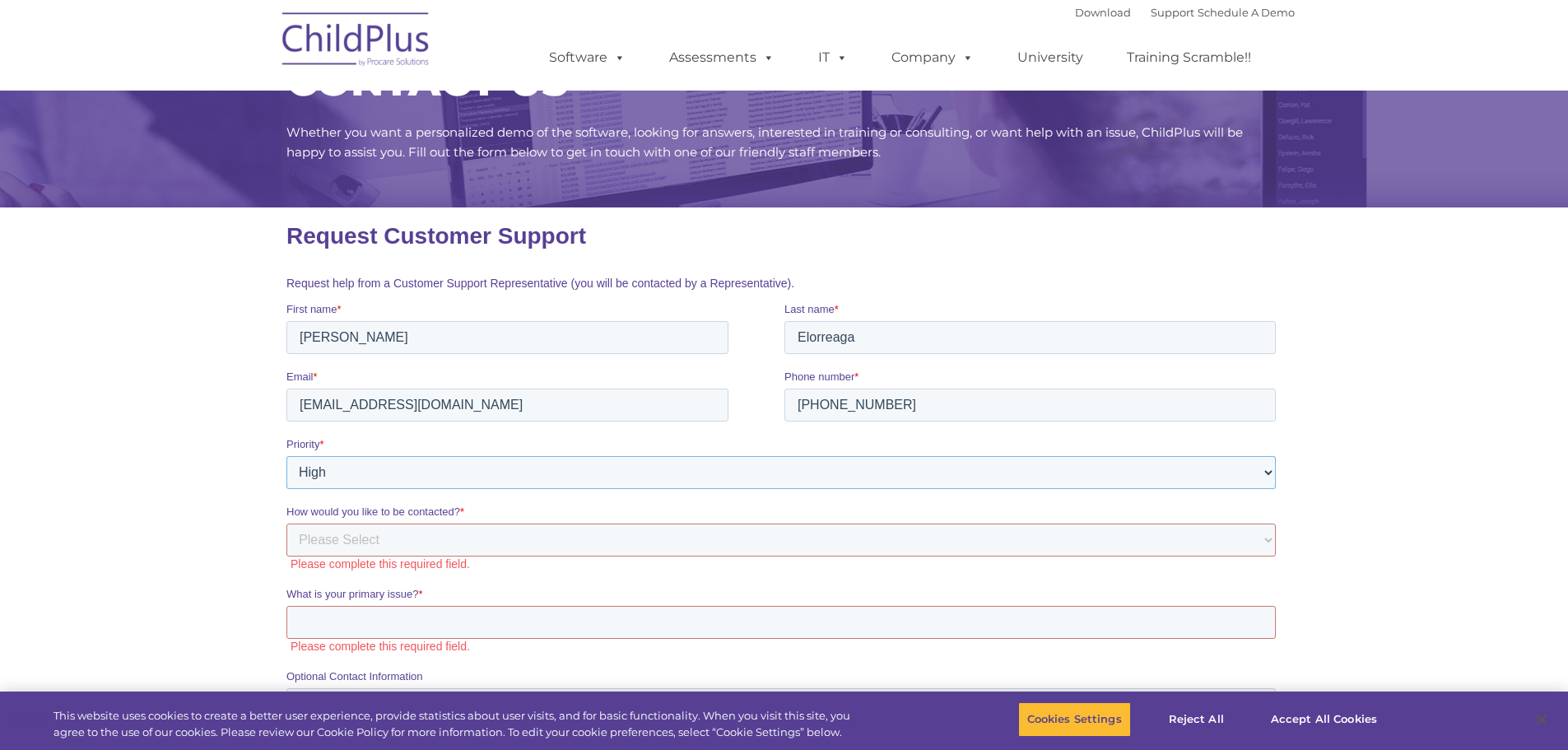
scroll to position [164, 0]
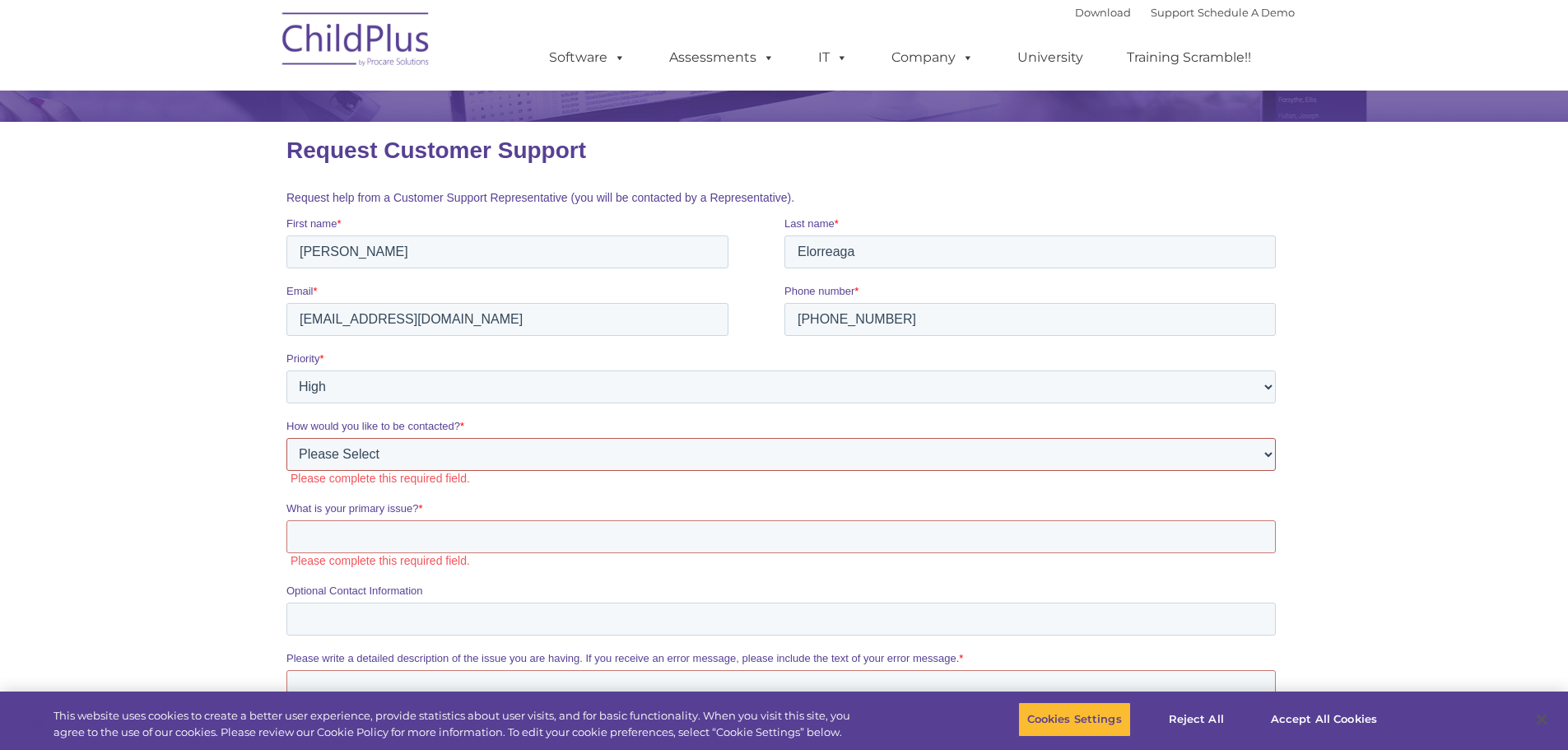
click at [415, 454] on select "Please Select Phone Email" at bounding box center [781, 454] width 989 height 33
select select "Email"
click at [286, 438] on select "Please Select Phone Email" at bounding box center [781, 454] width 989 height 33
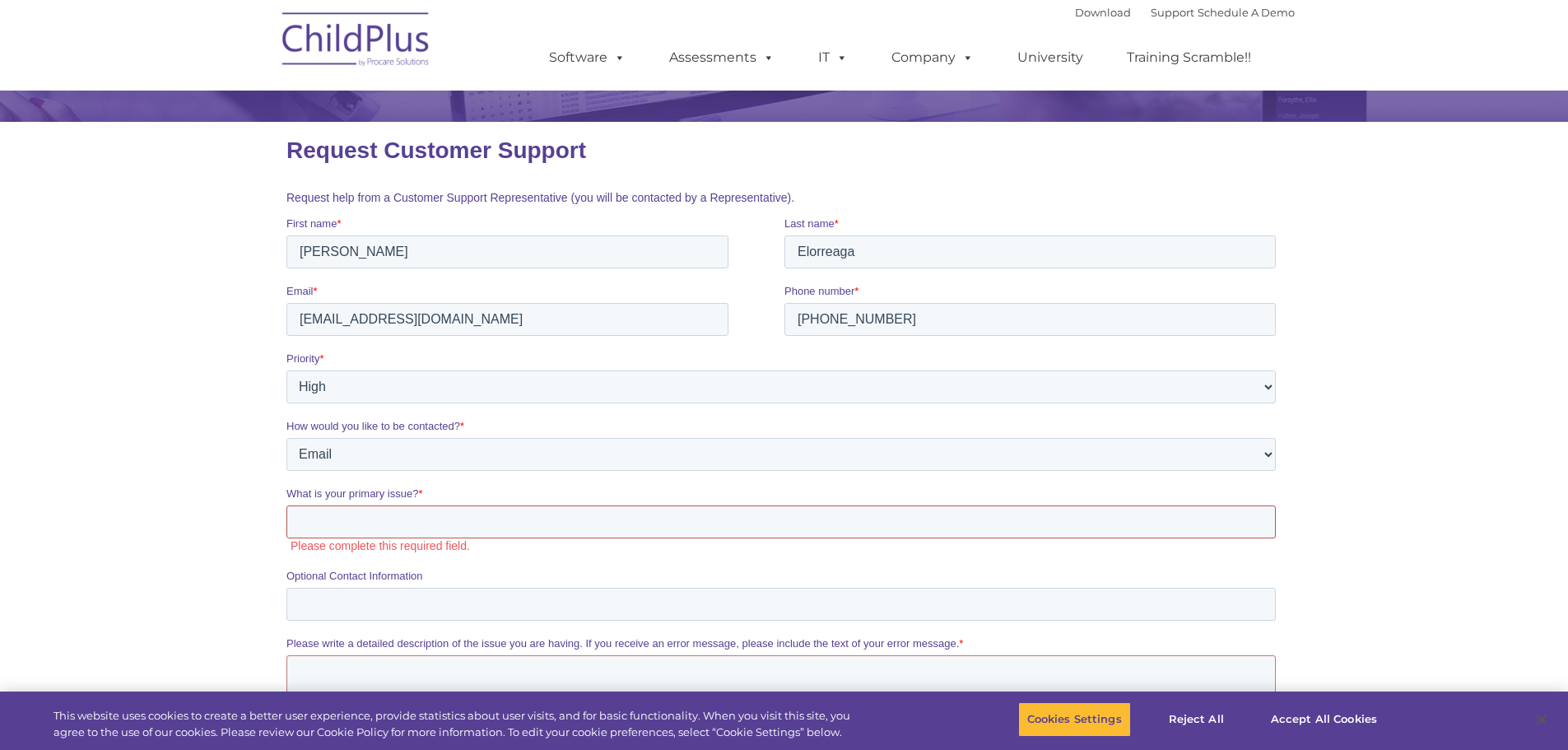
click at [389, 518] on input "What is your primary issue? *" at bounding box center [781, 521] width 989 height 33
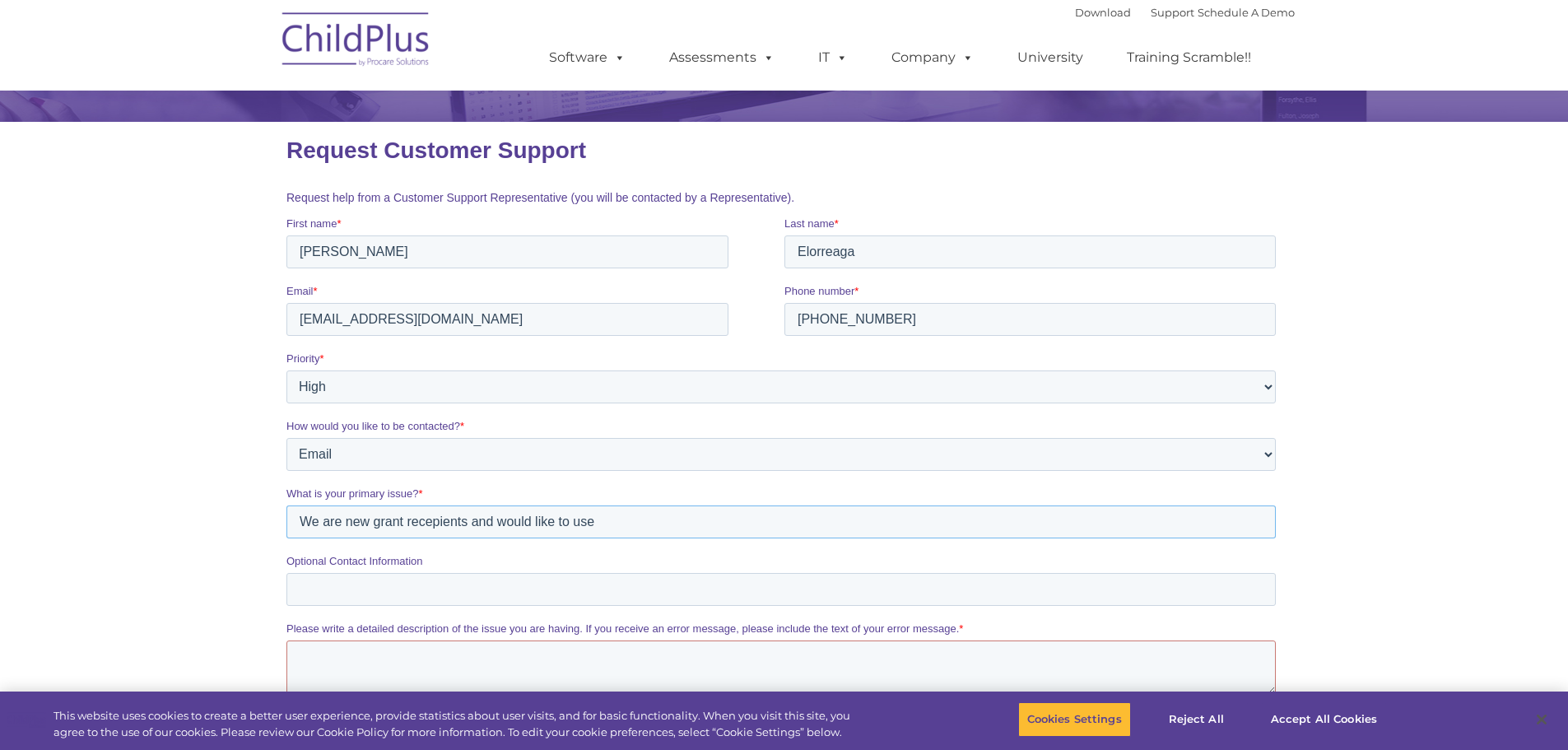
click at [371, 523] on input "We are new grant recepients and would like to use" at bounding box center [781, 521] width 989 height 33
click at [667, 524] on input "We are new Head Start grant recipients and would like to use" at bounding box center [781, 521] width 989 height 33
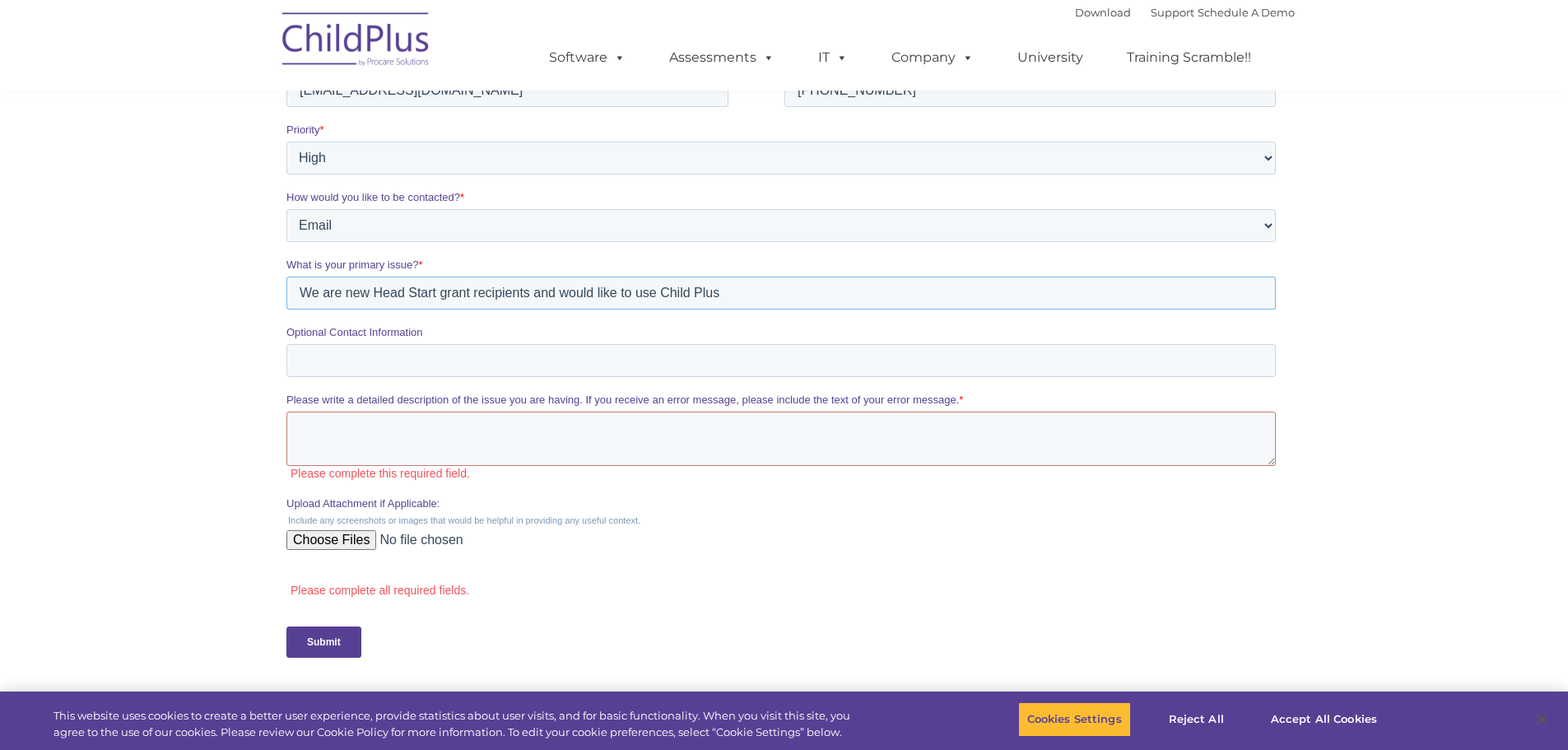
scroll to position [411, 0]
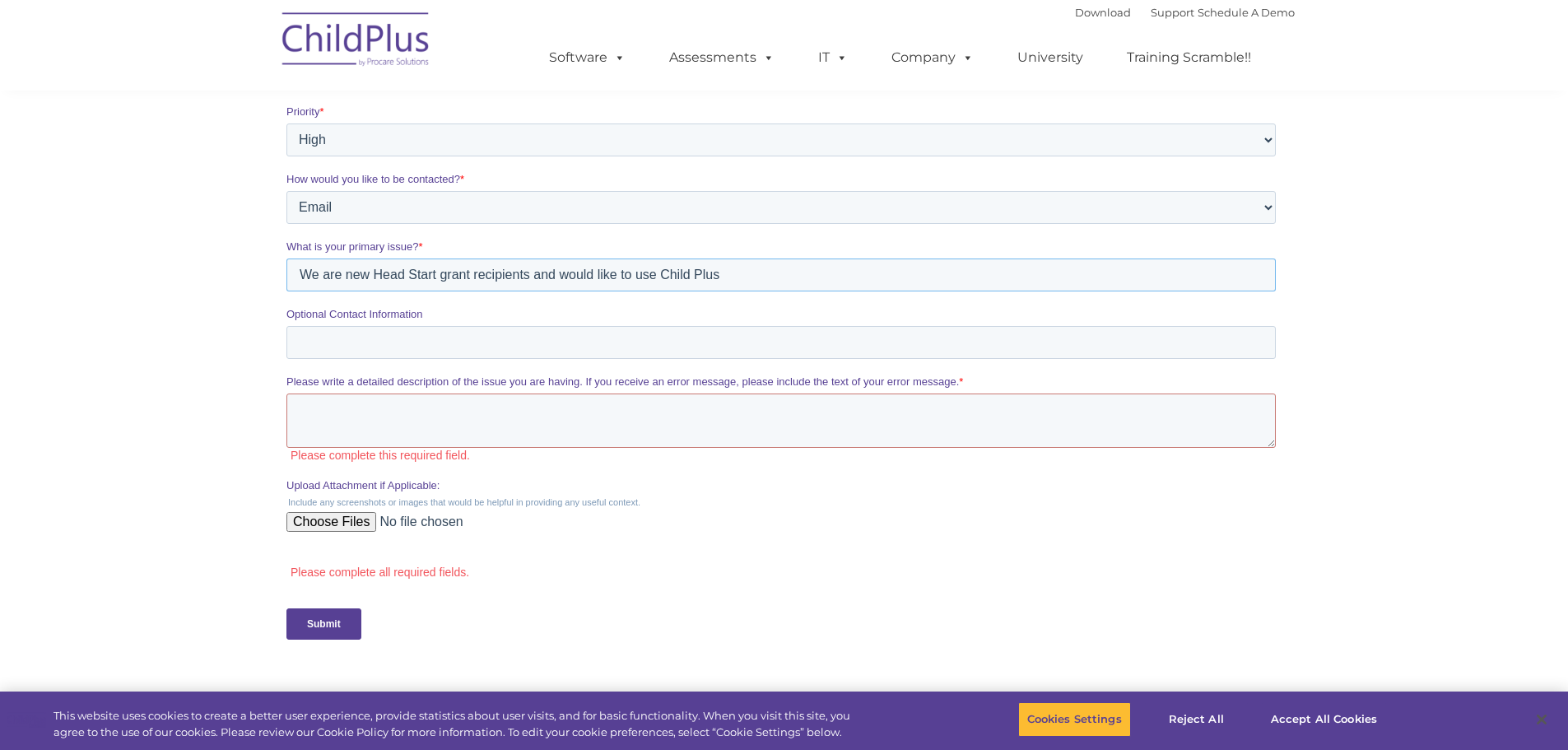
type input "We are new Head Start grant recipients and would like to use Child Plus"
click at [344, 342] on input "Optional Contact Information" at bounding box center [781, 342] width 989 height 33
click at [324, 415] on textarea "Please write a detailed description of the issue you are having. If you receive…" at bounding box center [781, 421] width 989 height 55
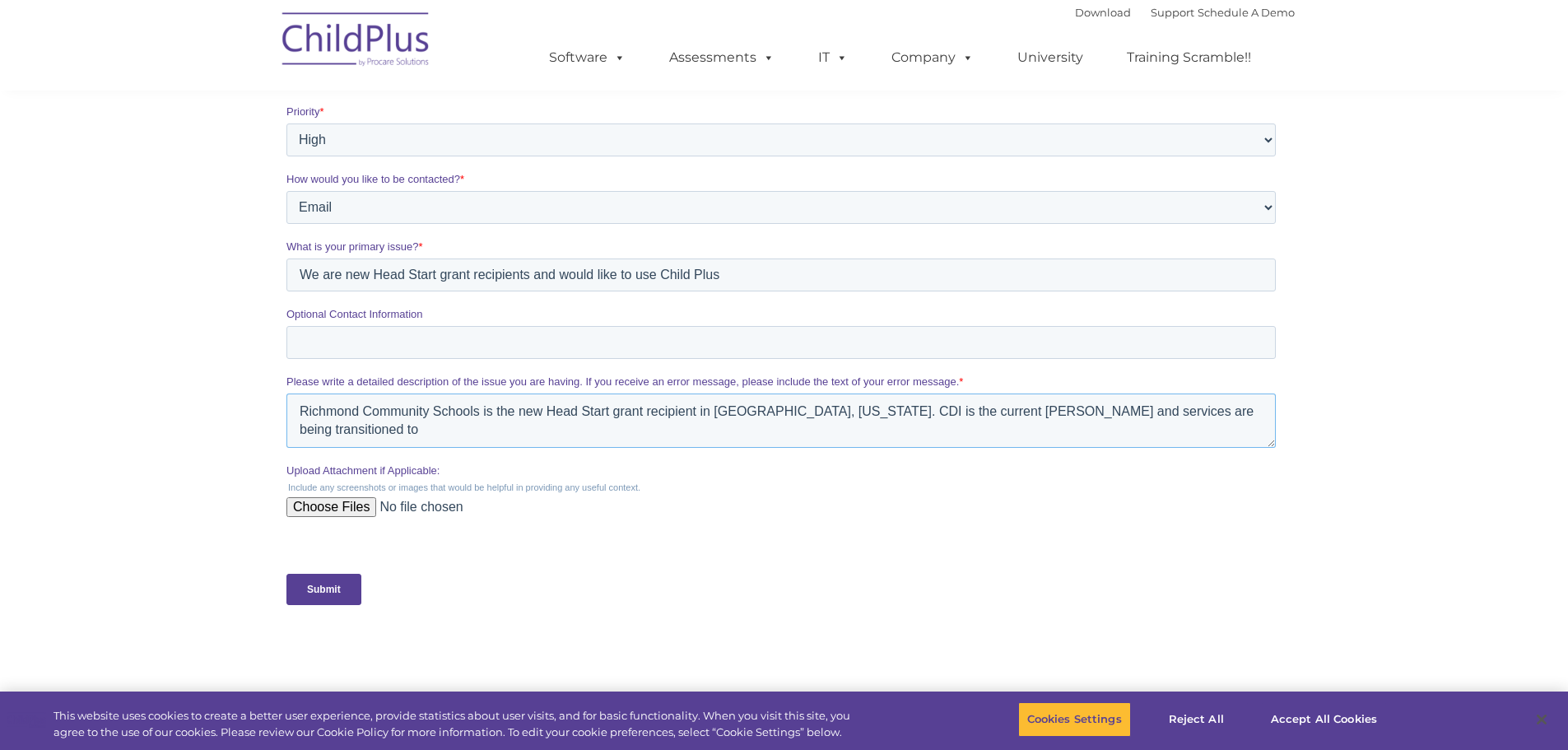
click at [481, 408] on textarea "Richmond Community Schools is the new Head Start grant recipient in Wayne Count…" at bounding box center [781, 421] width 989 height 55
click at [392, 415] on textarea "Richmond Community Schools (RCS) is the new Head Start grant recipient in Wayne…" at bounding box center [781, 421] width 989 height 55
click at [396, 443] on textarea "Richmond Community Schools (RCS) is the new Head Start grant recipient in Wayne…" at bounding box center [781, 421] width 989 height 55
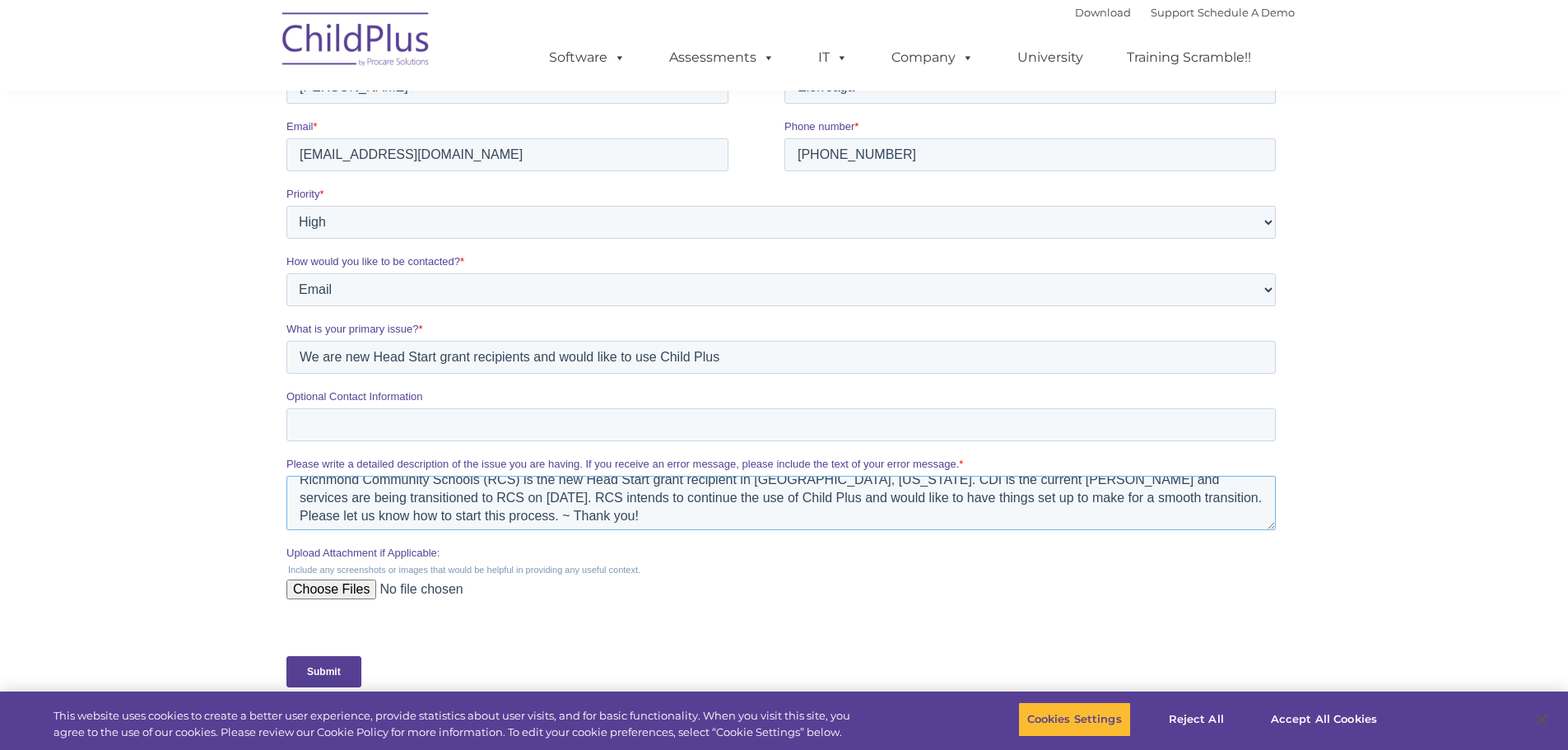
scroll to position [18, 0]
type textarea "Richmond Community Schools (RCS) is the new Head Start grant recipient in Wayne…"
click at [326, 669] on input "Submit" at bounding box center [323, 671] width 75 height 31
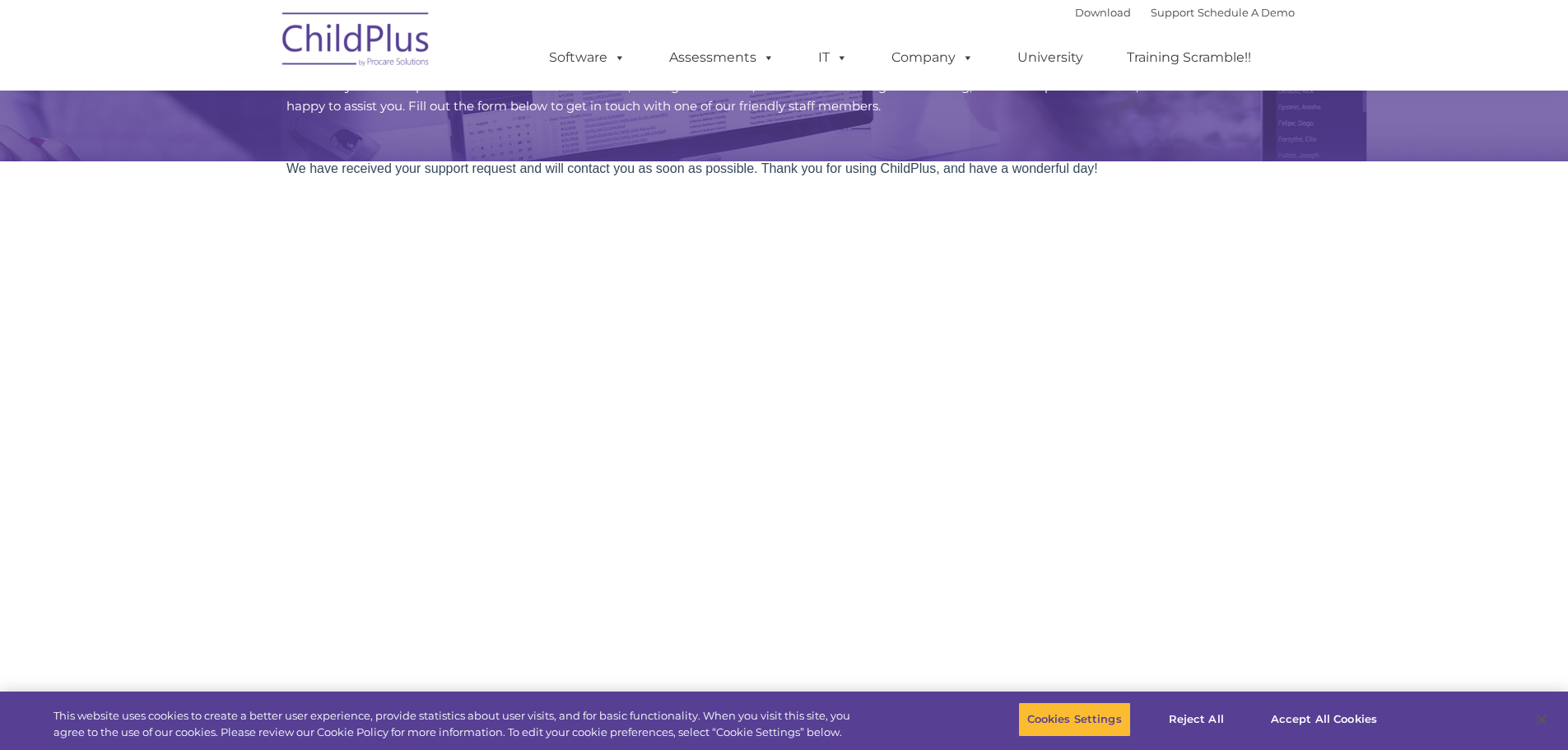
scroll to position [82, 0]
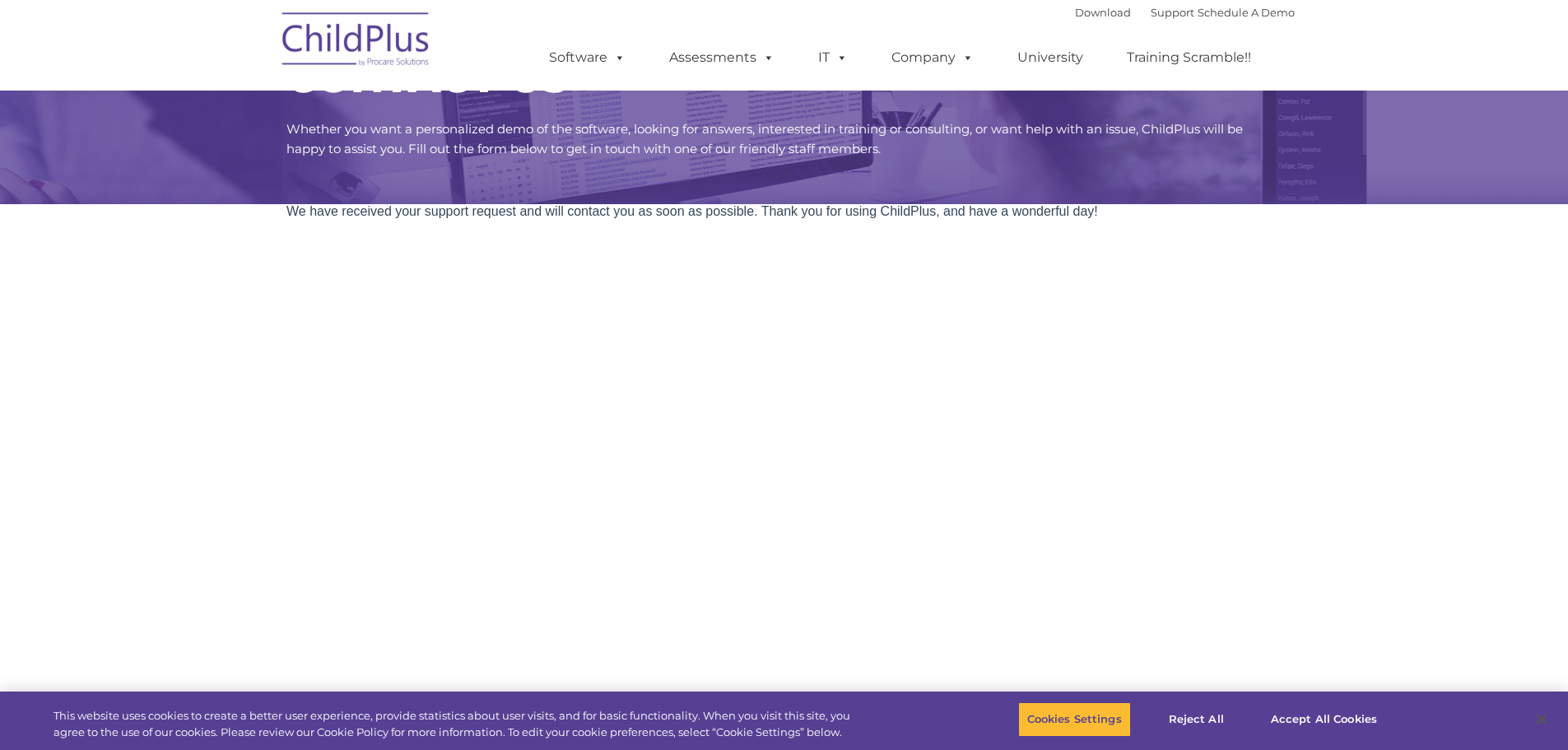
click at [360, 44] on img at bounding box center [356, 42] width 164 height 82
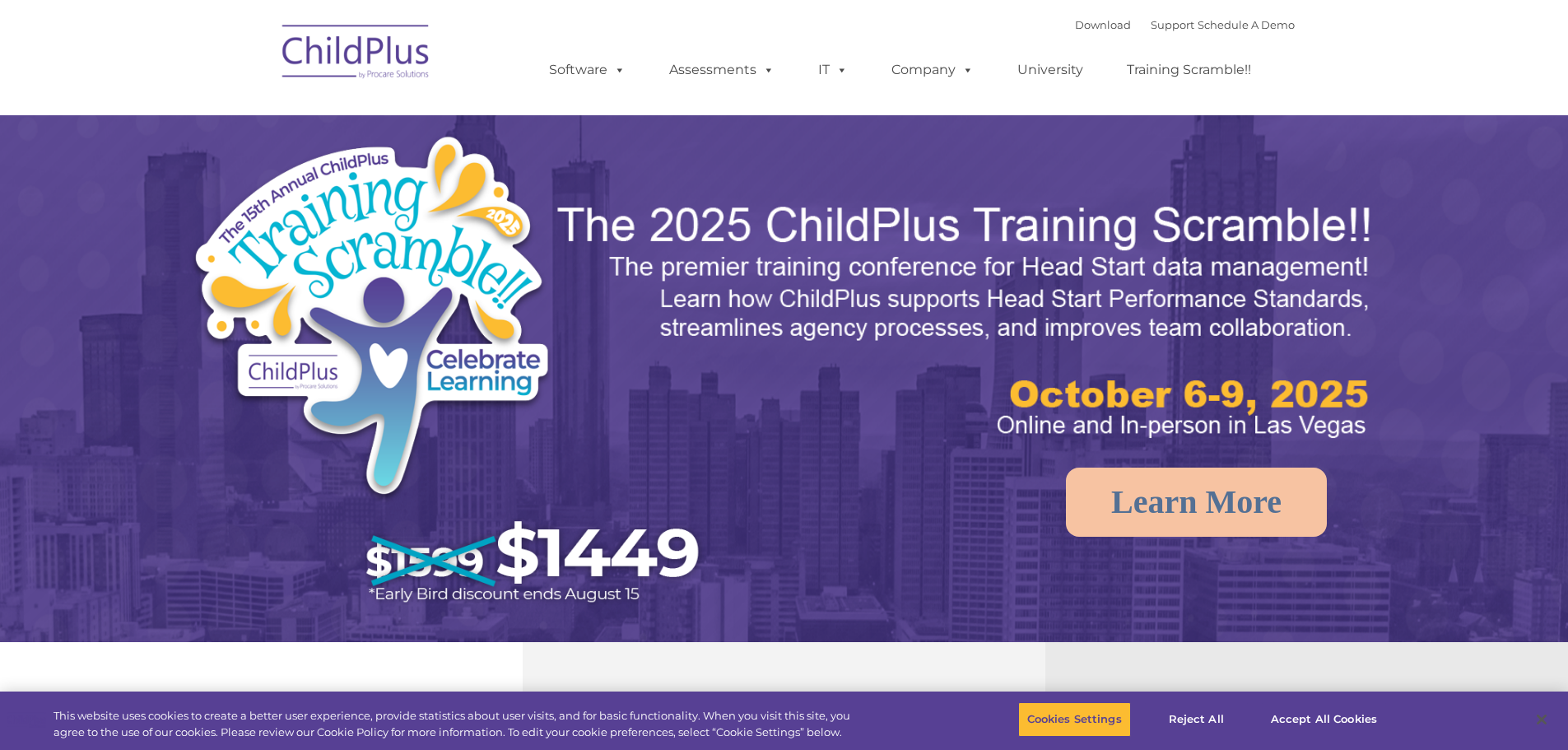
select select "MEDIUM"
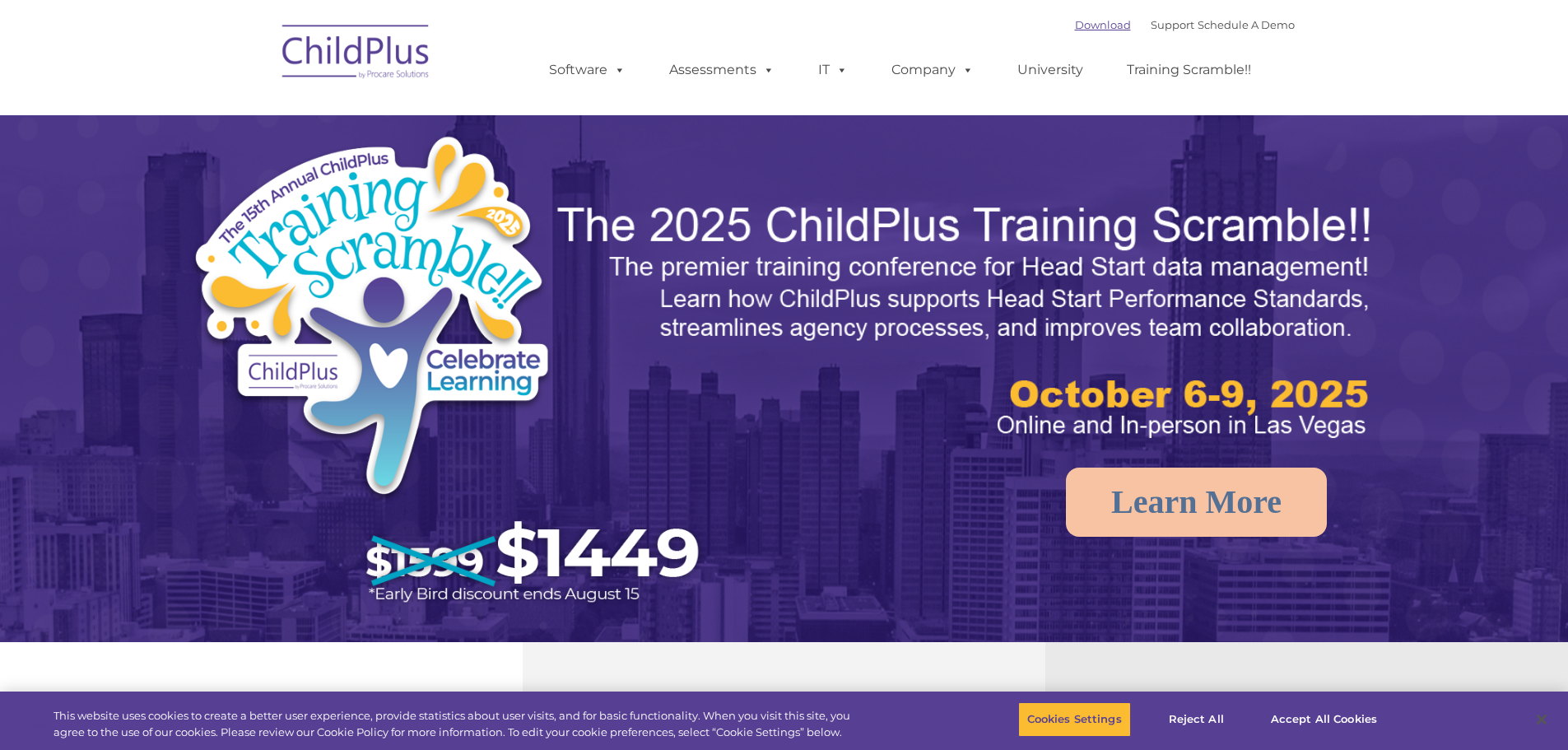
click at [1075, 21] on link "Download" at bounding box center [1103, 25] width 56 height 13
click at [1230, 25] on link "Schedule A Demo" at bounding box center [1246, 25] width 97 height 13
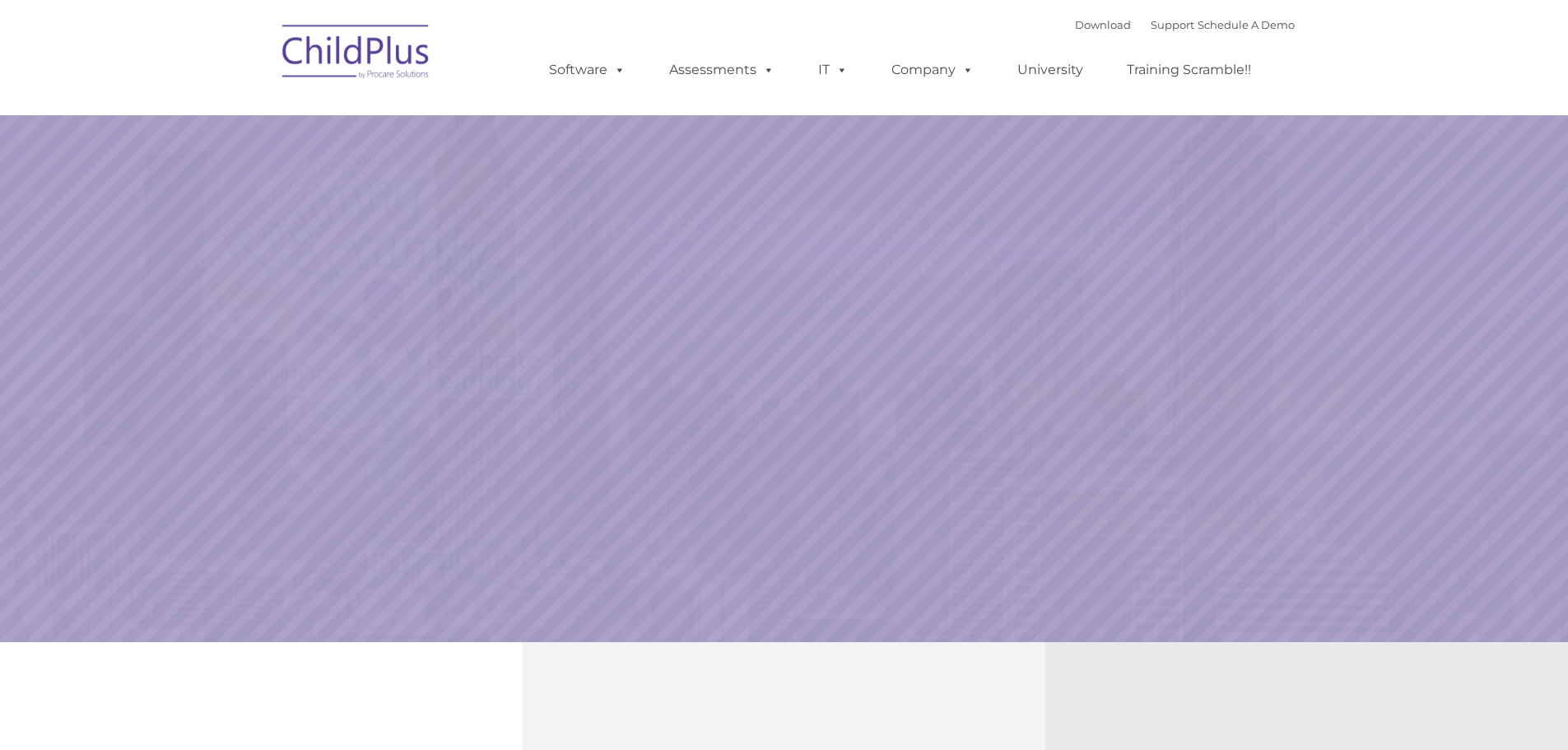
select select "MEDIUM"
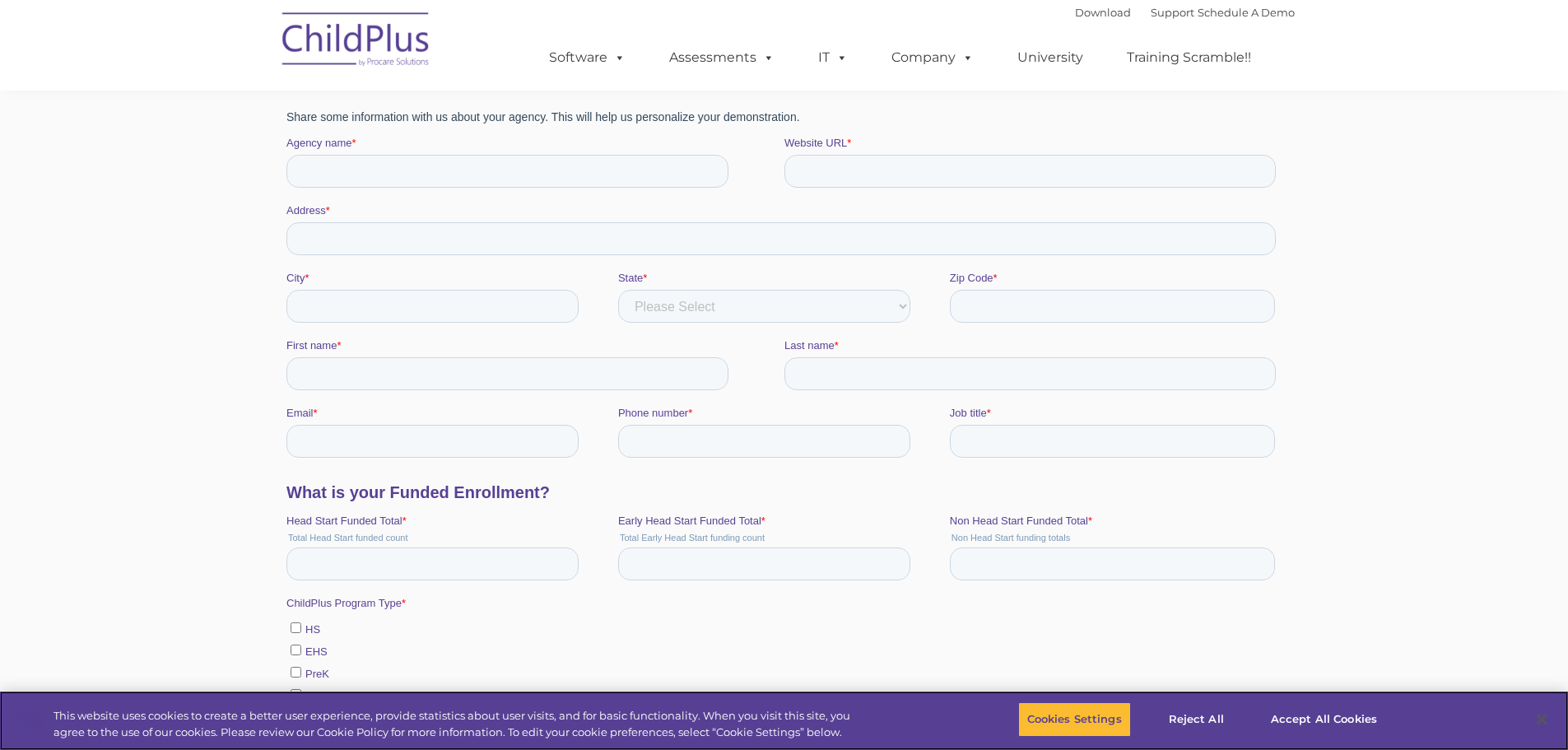
scroll to position [329, 0]
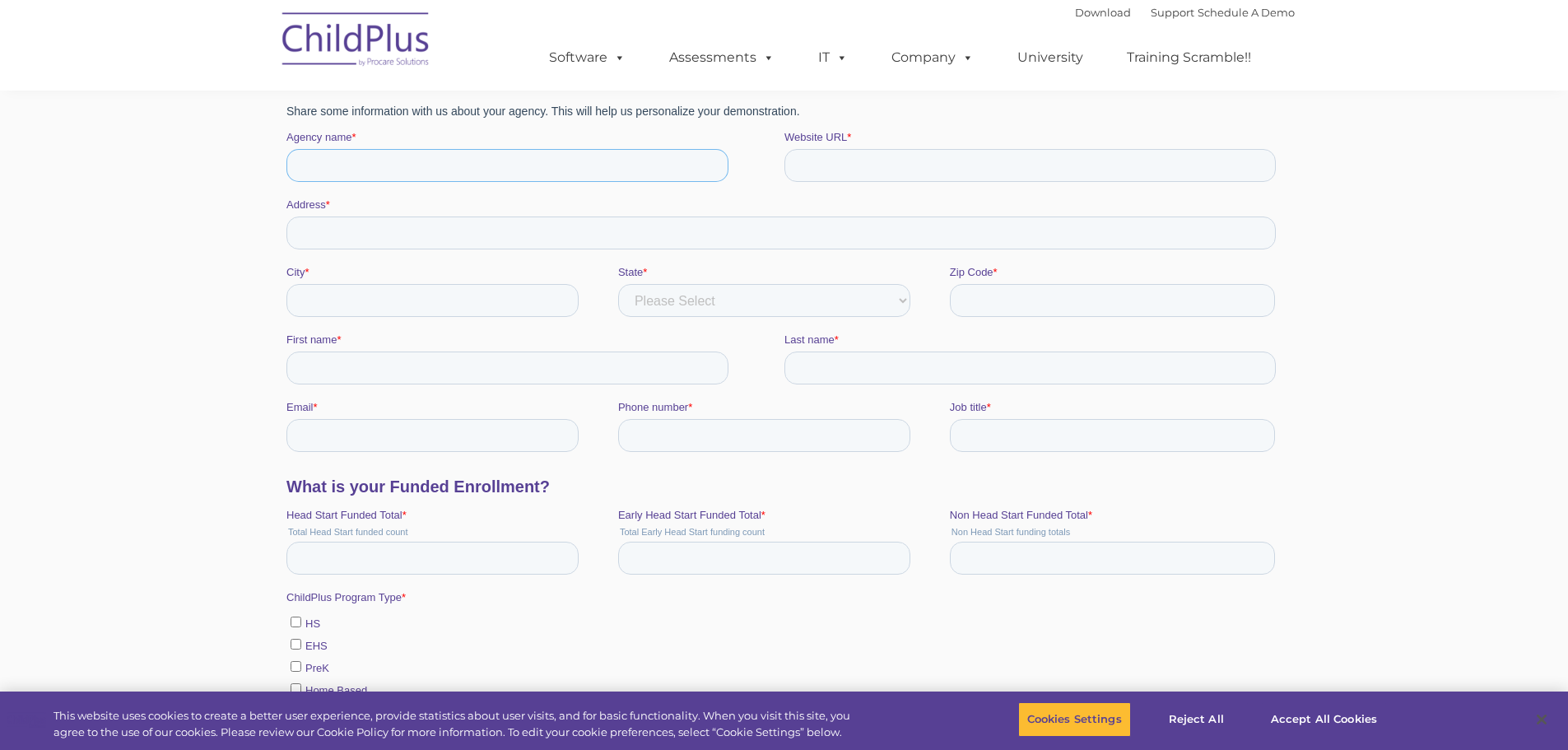
click at [404, 159] on input "Agency name *" at bounding box center [507, 165] width 442 height 33
type input "Richmond Community Schools/Head Start"
type input "[DOMAIN_NAME]"
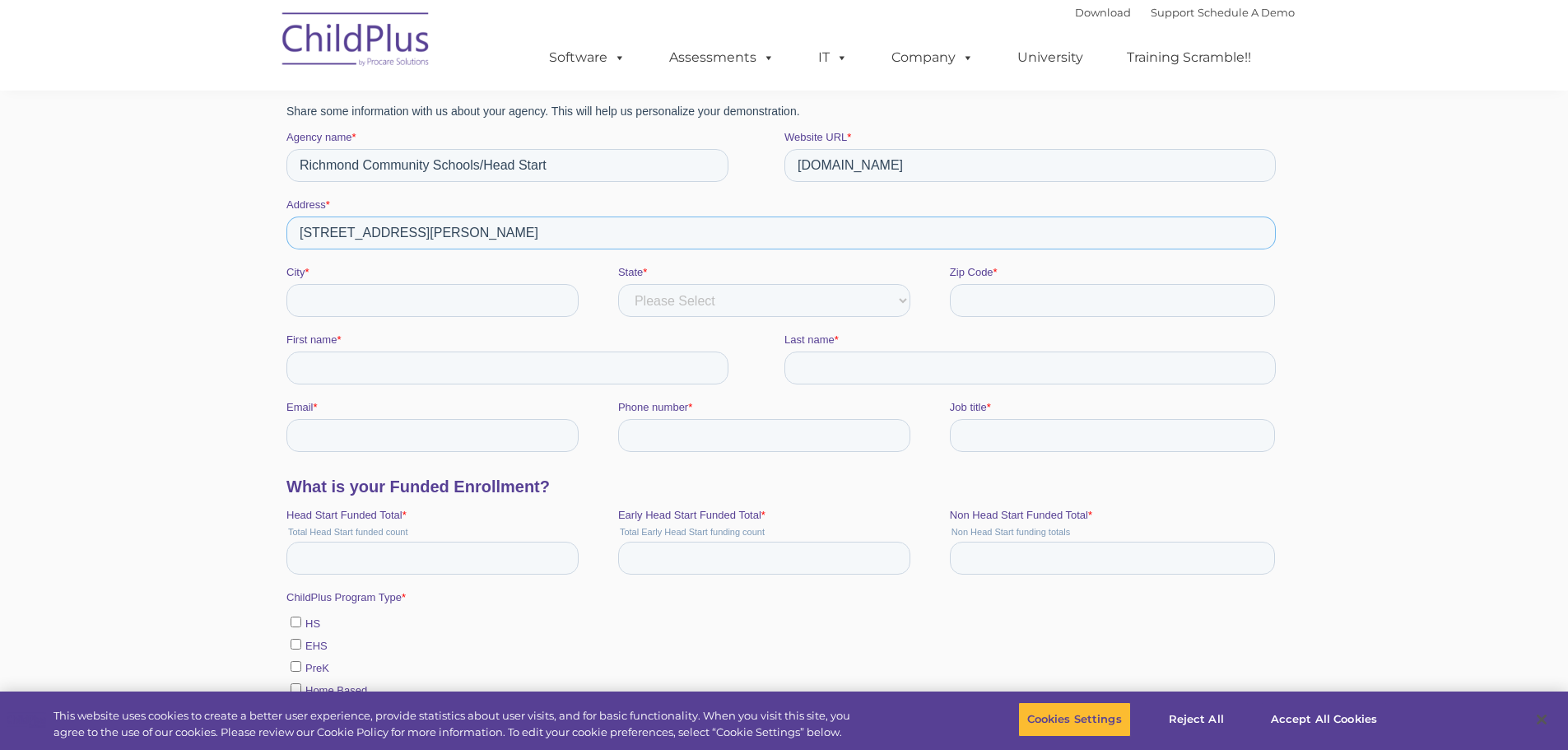
type input "[STREET_ADDRESS][PERSON_NAME]"
type input "[GEOGRAPHIC_DATA]"
select select "[US_STATE]"
type input "47374"
click at [412, 364] on input "First name *" at bounding box center [507, 367] width 442 height 33
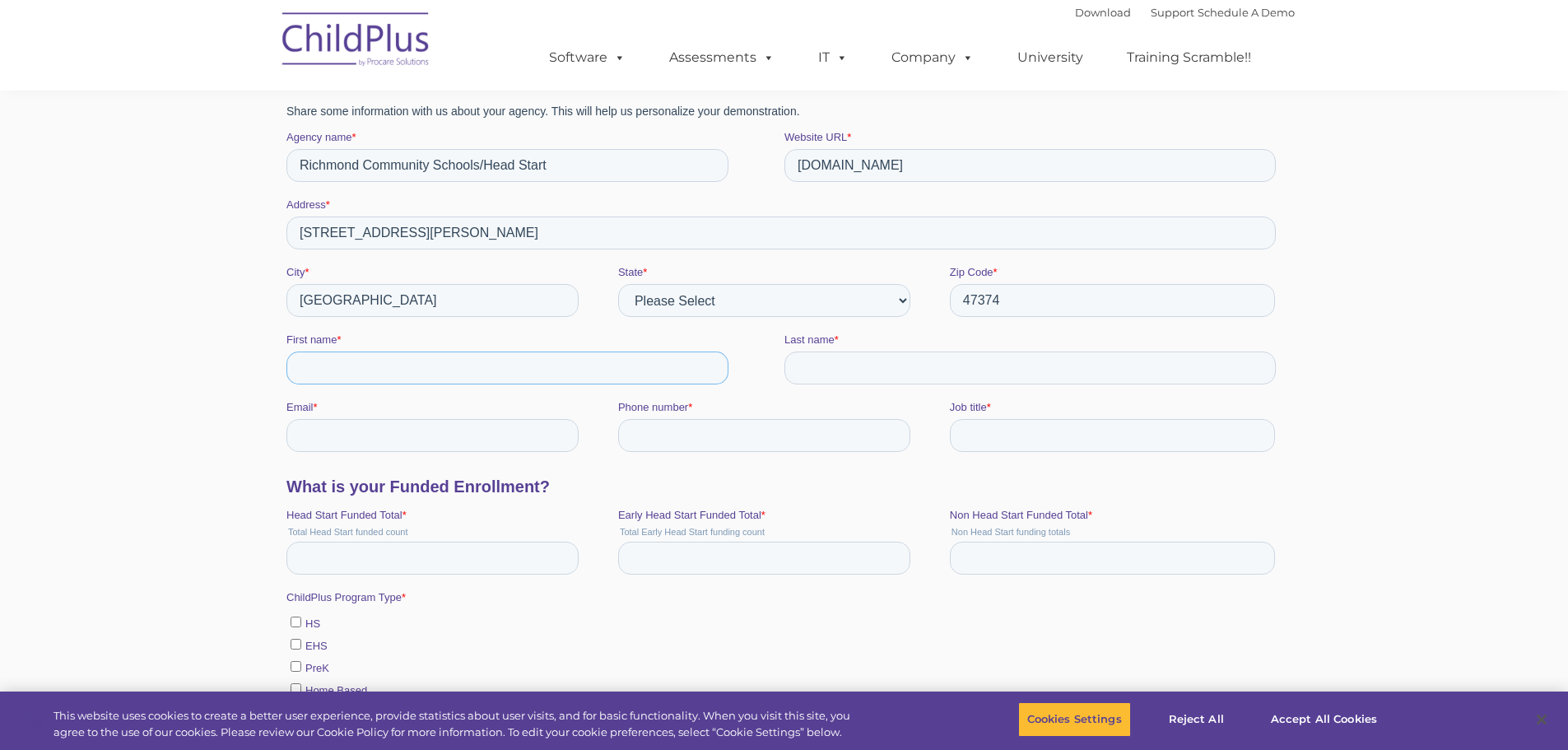
type input "[PERSON_NAME]"
click at [851, 372] on input "Last name *" at bounding box center [1029, 367] width 492 height 33
type input "e"
type input "Elorreaga"
click at [506, 433] on input "Email *" at bounding box center [432, 435] width 293 height 33
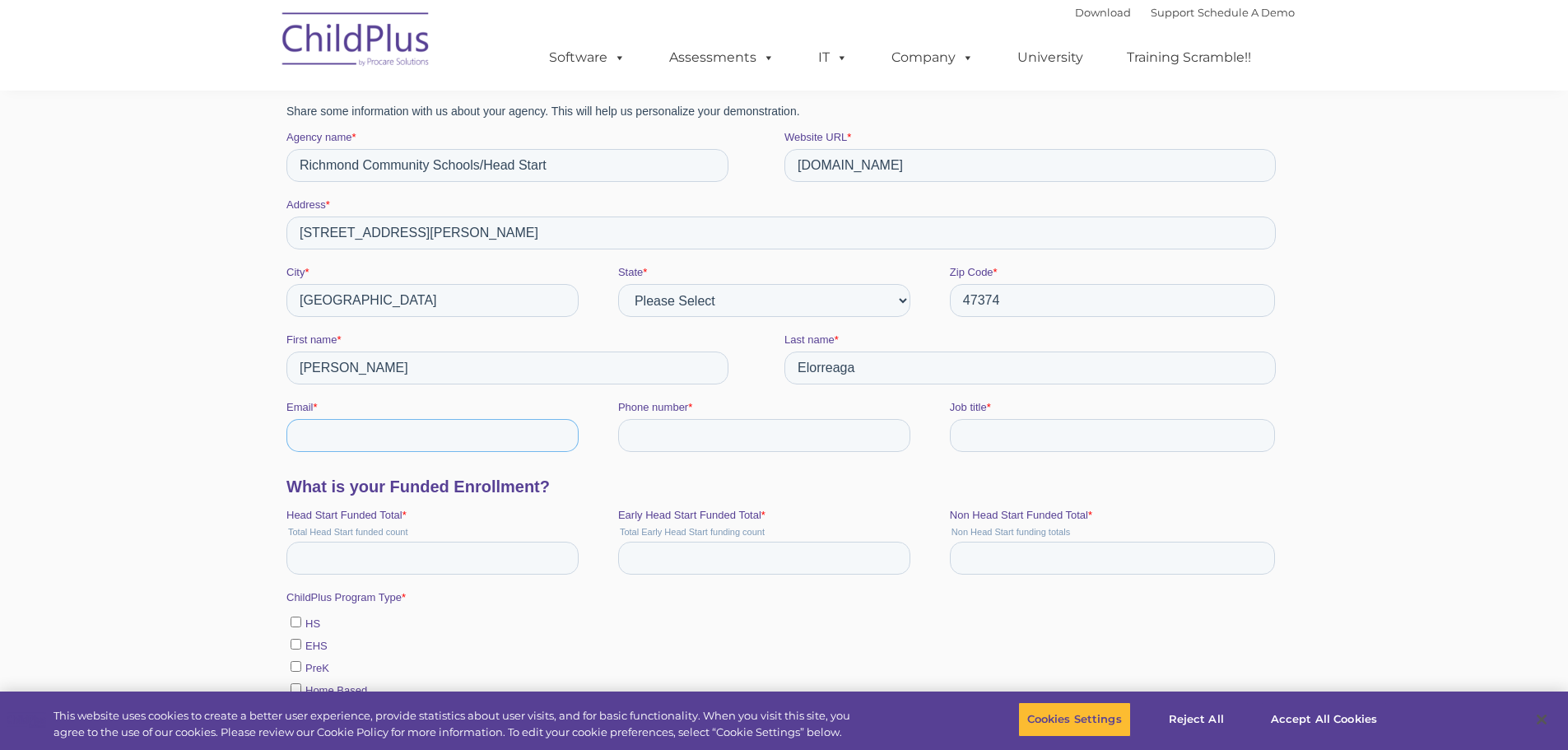
type input "[EMAIL_ADDRESS][DOMAIN_NAME]"
click at [717, 427] on input "Phone number *" at bounding box center [764, 435] width 293 height 33
type input "[PHONE_NUMBER]"
click at [976, 442] on input "Job title *" at bounding box center [1112, 435] width 325 height 33
type input "Director of Head Start and Early Learning"
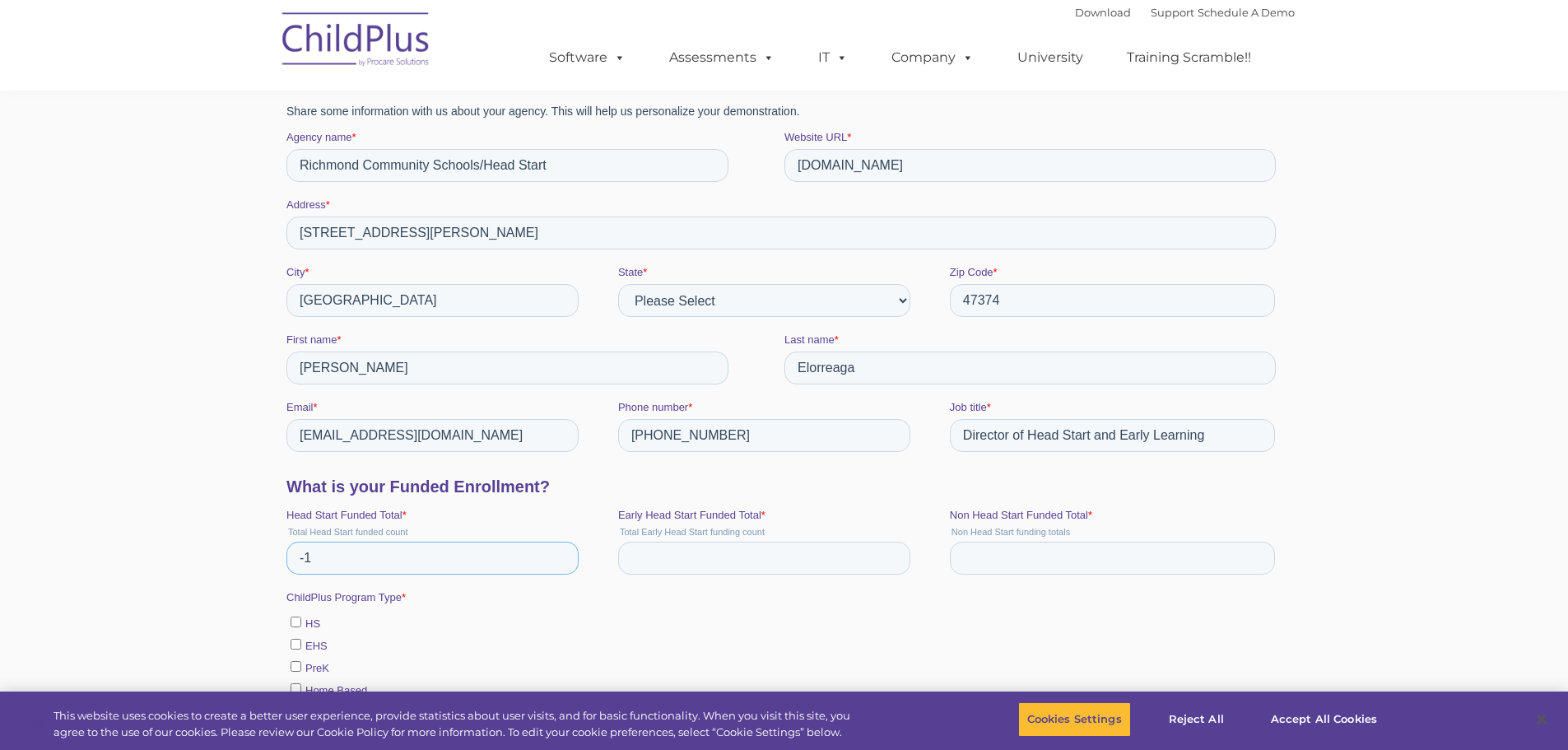
click at [557, 563] on input "-1" at bounding box center [432, 558] width 293 height 33
click at [531, 556] on input "-1" at bounding box center [432, 558] width 293 height 33
type input "0"
click at [558, 556] on input "0" at bounding box center [432, 558] width 293 height 33
type input "136"
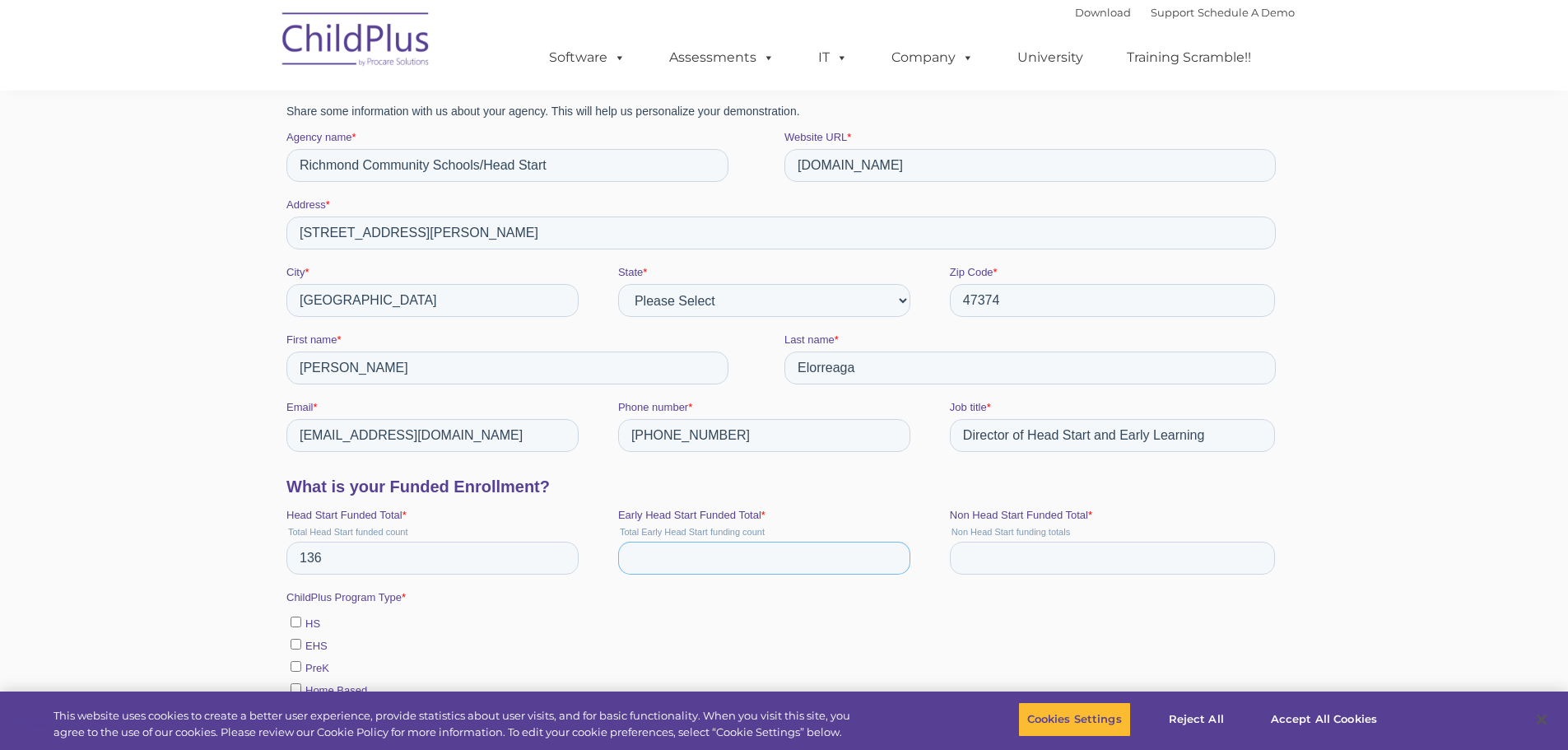
click at [695, 555] on input "Early Head Start Funded Total *" at bounding box center [764, 558] width 293 height 33
type input "48"
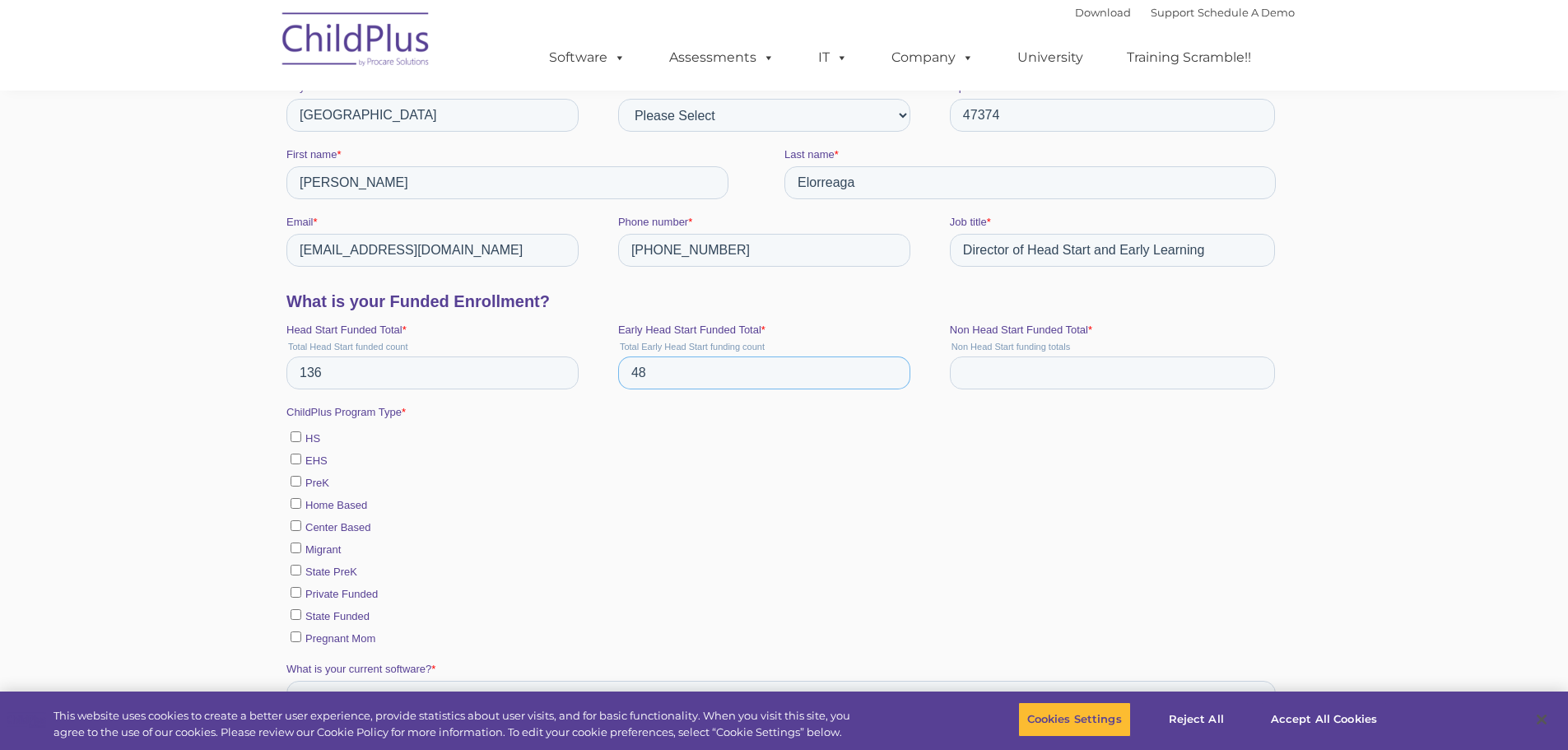
scroll to position [575, 0]
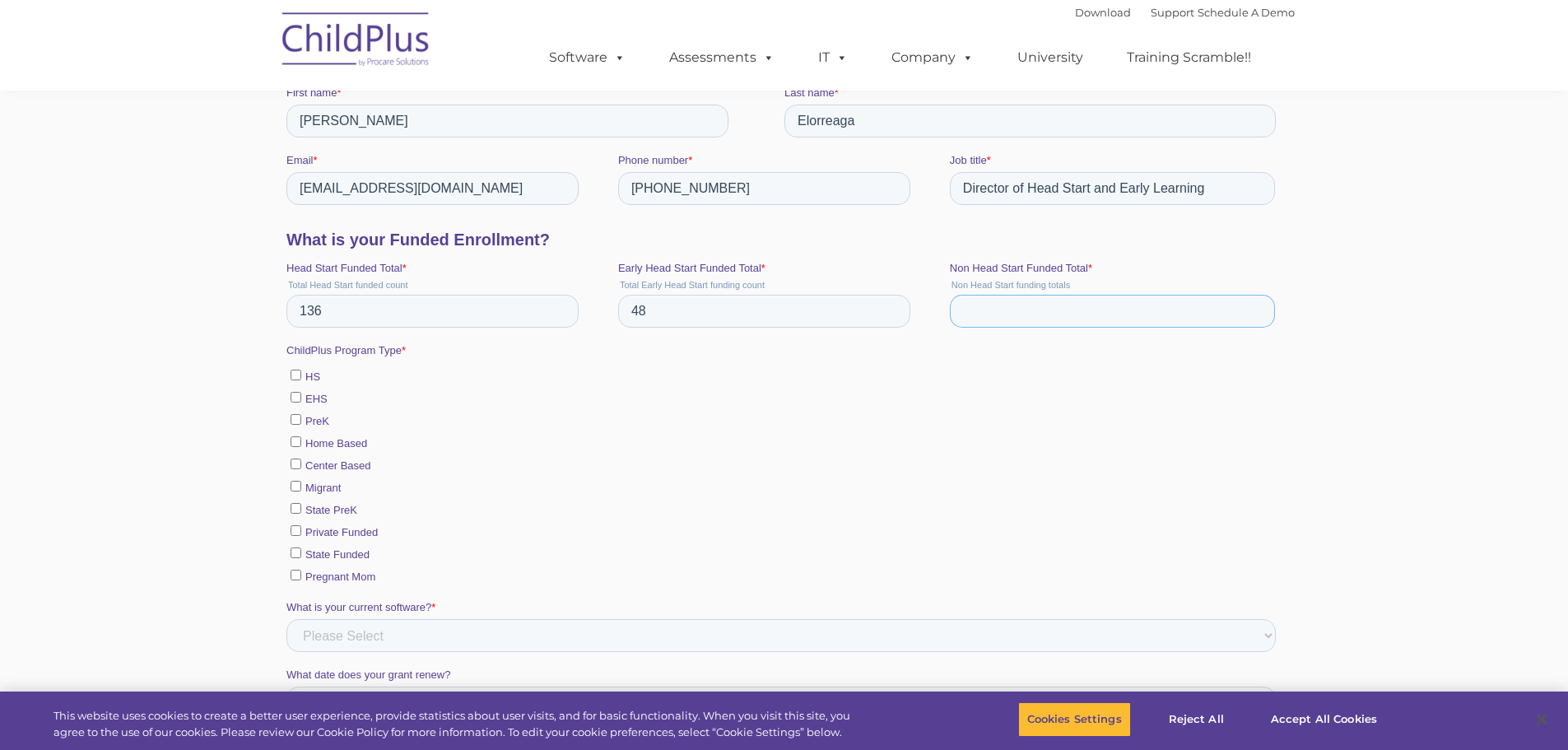
click at [986, 316] on input "Non Head Start Funded Total *" at bounding box center [1112, 310] width 325 height 33
type input "0"
click at [296, 376] on input "HS" at bounding box center [295, 375] width 10 height 10
checkbox input "true"
click at [297, 392] on input "EHS" at bounding box center [295, 396] width 10 height 10
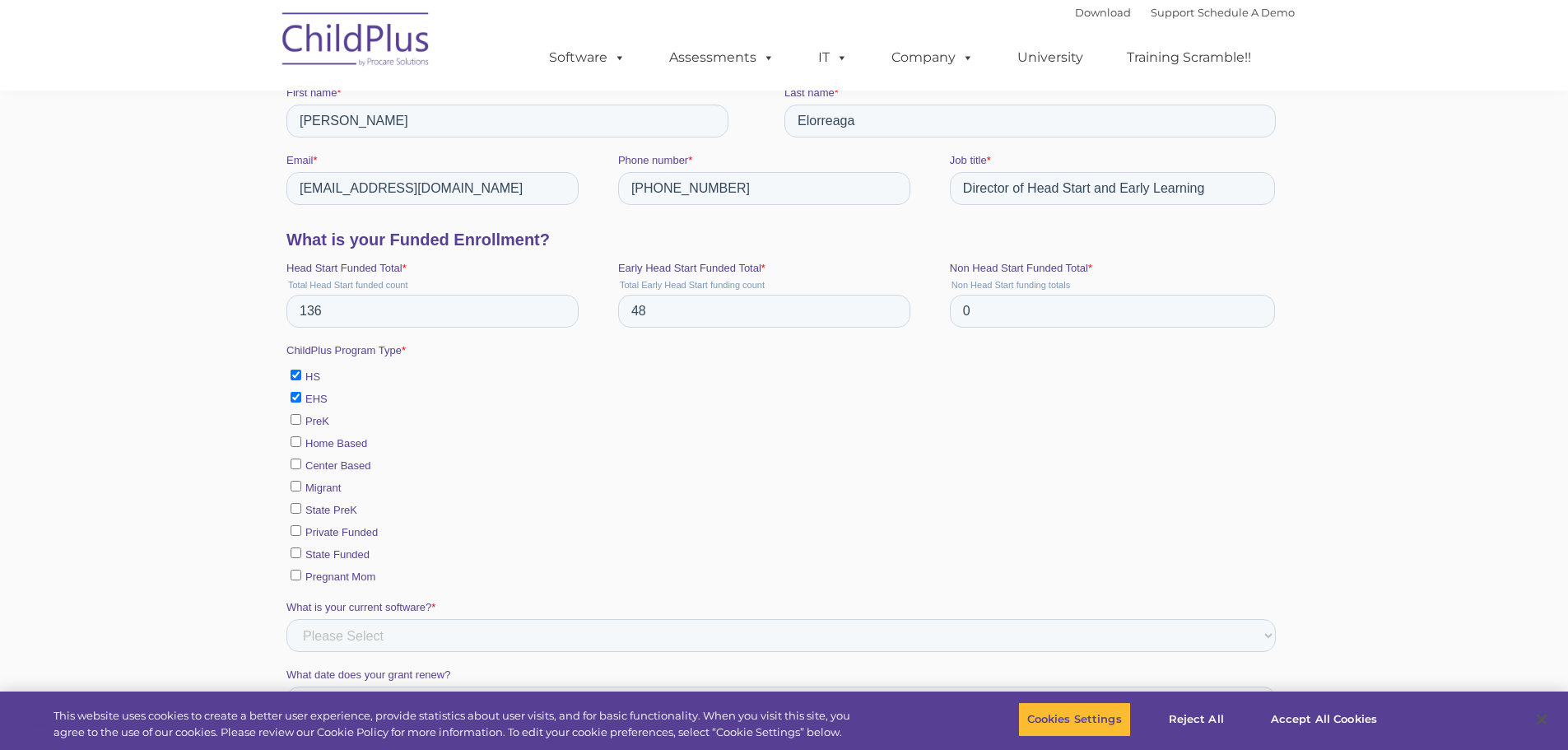
checkbox input "true"
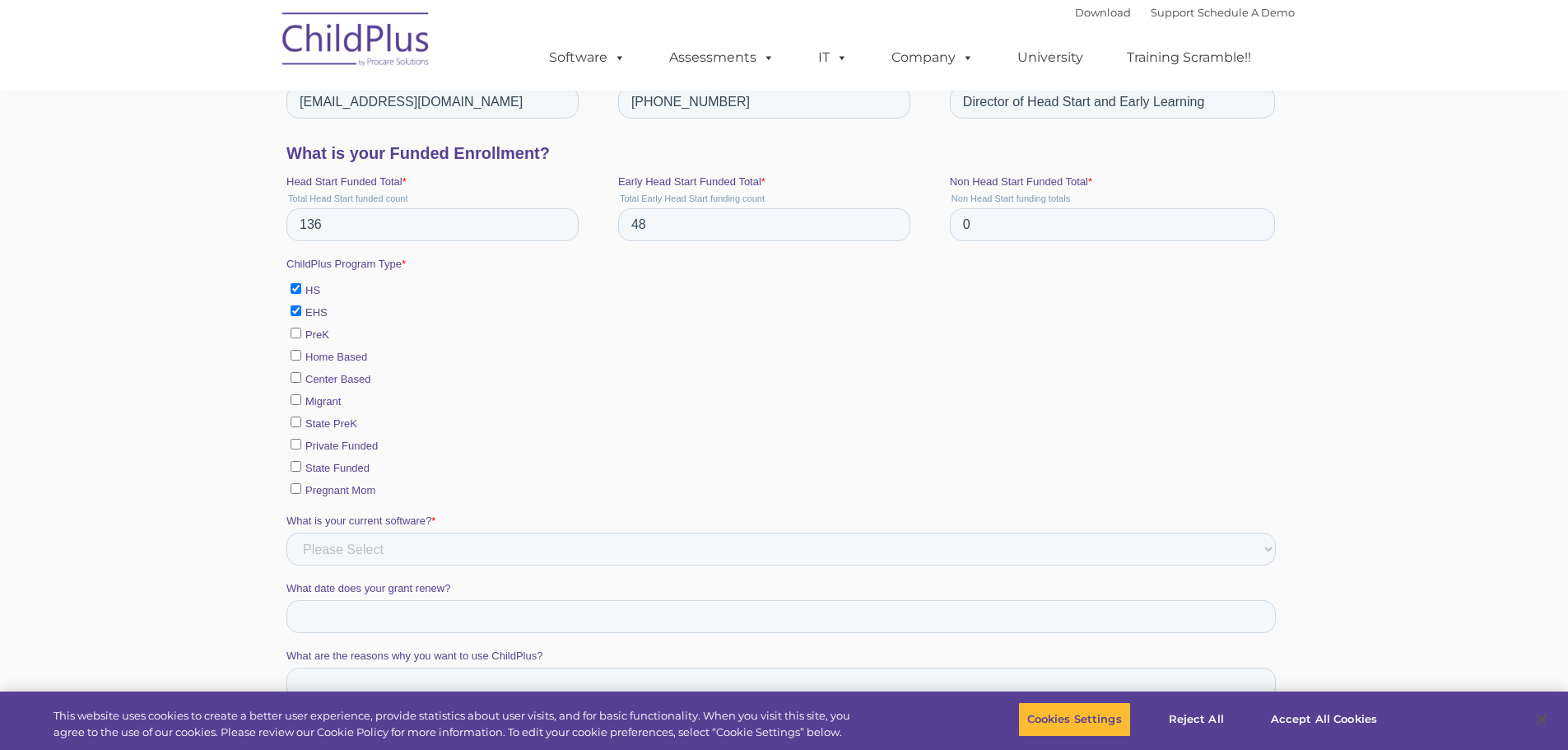
scroll to position [823, 0]
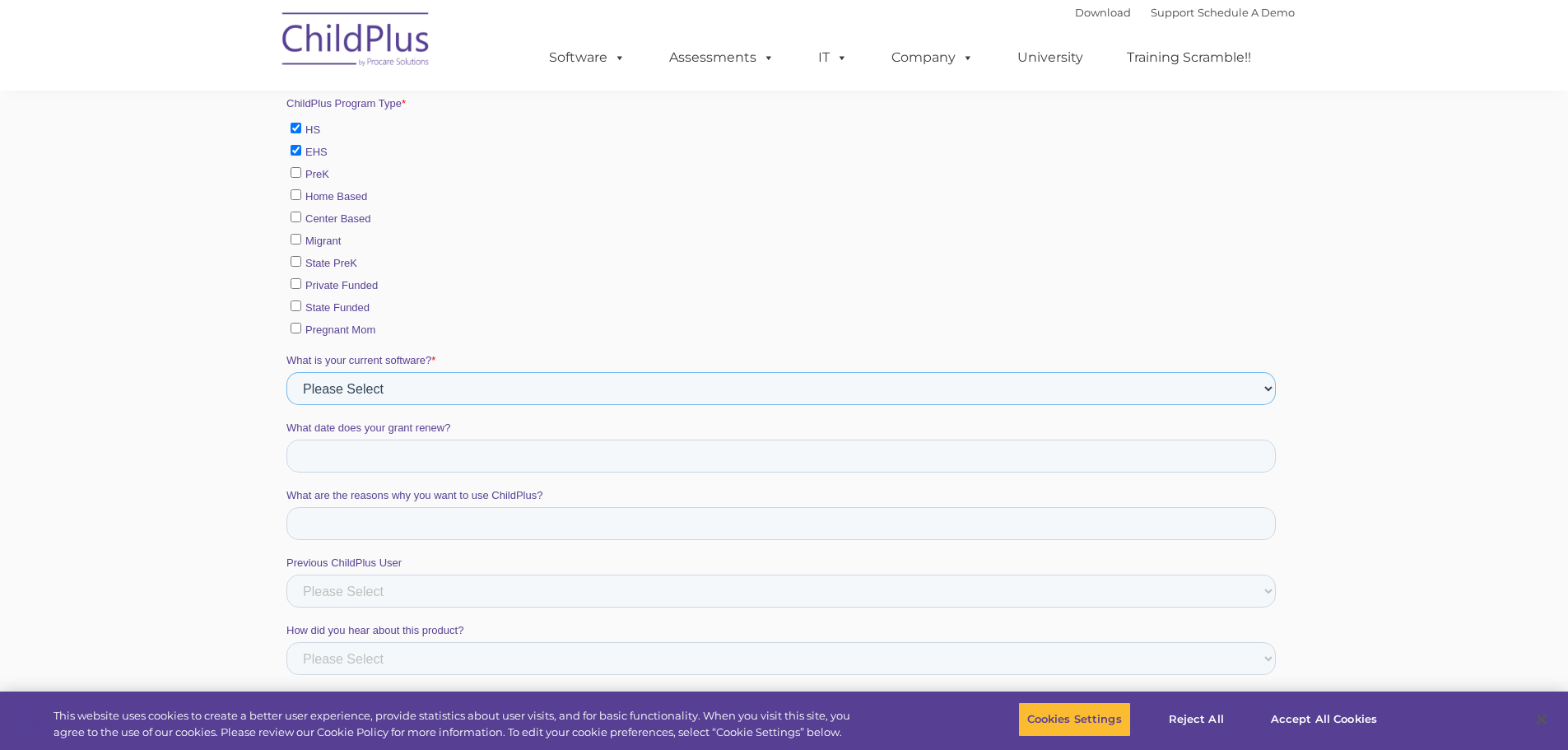
click at [1249, 381] on select "Please Select Alliance Apricot Brightwheel CAP60 CAPTAIN [PERSON_NAME] COPA Eas…" at bounding box center [781, 388] width 989 height 33
select select "PowerSchool"
click at [286, 405] on select "Please Select Alliance Apricot Brightwheel CAP60 CAPTAIN [PERSON_NAME] COPA Eas…" at bounding box center [781, 388] width 989 height 33
click at [349, 452] on input "What date does your grant renew?" at bounding box center [781, 456] width 989 height 33
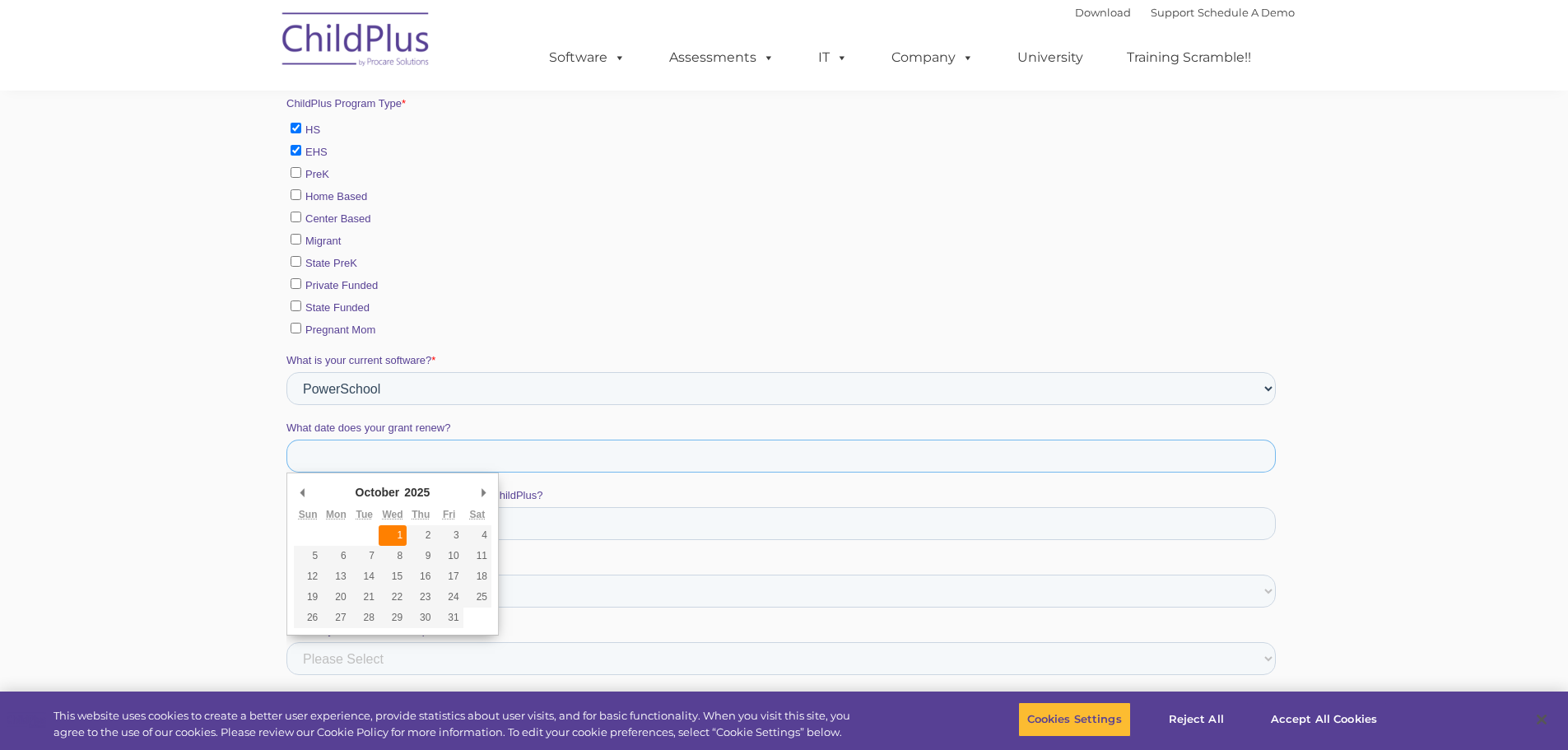
type div "[DATE]"
type input "[DATE]"
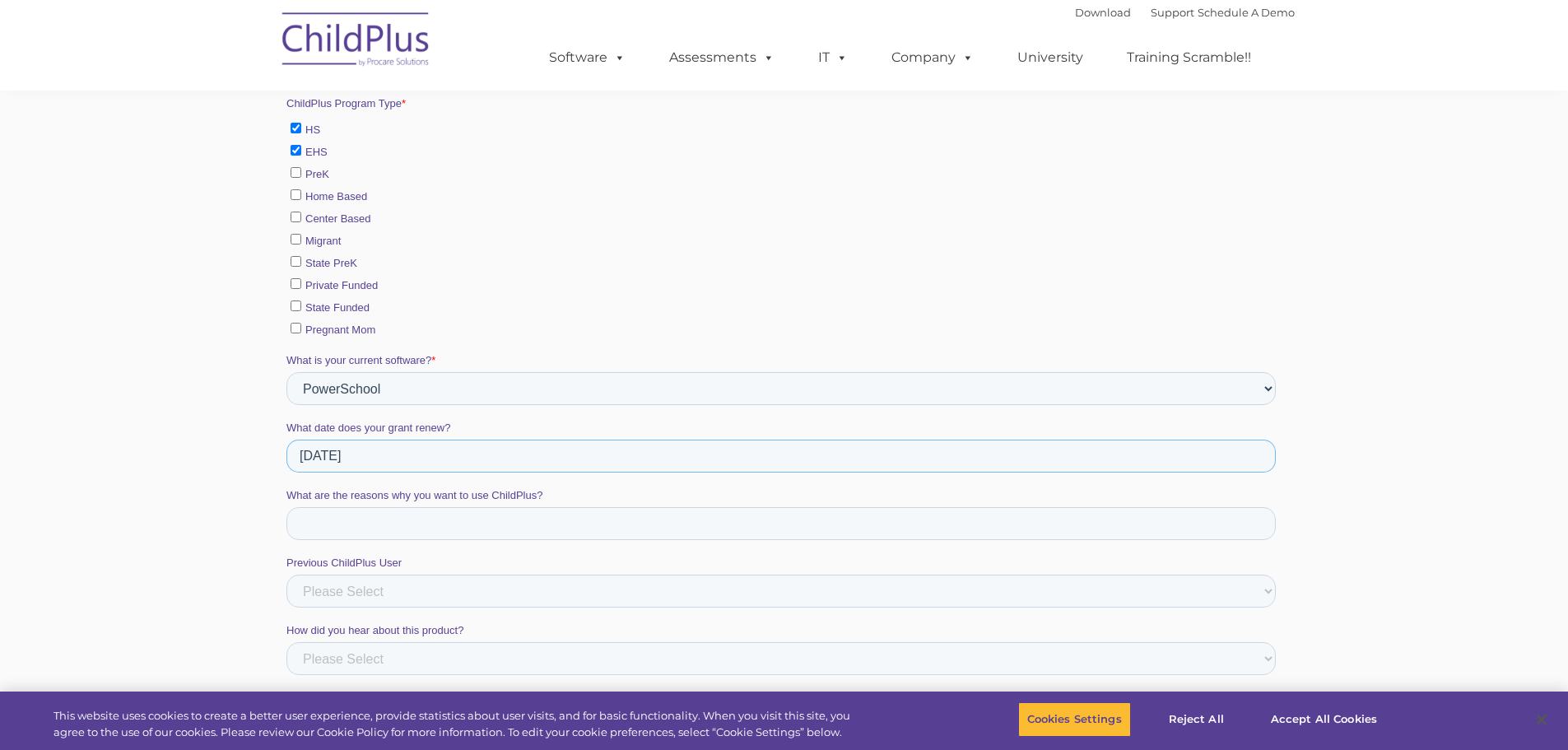
click at [371, 456] on input "[DATE]" at bounding box center [781, 456] width 989 height 33
click at [370, 528] on input "What are the reasons why you want to use ChildPlus?" at bounding box center [781, 523] width 989 height 33
click at [358, 523] on input "We are a new Head Start Grant Recipient." at bounding box center [781, 523] width 989 height 33
click at [736, 525] on input "We are a public school system and a new Head Start Grant Recipient." at bounding box center [781, 523] width 989 height 33
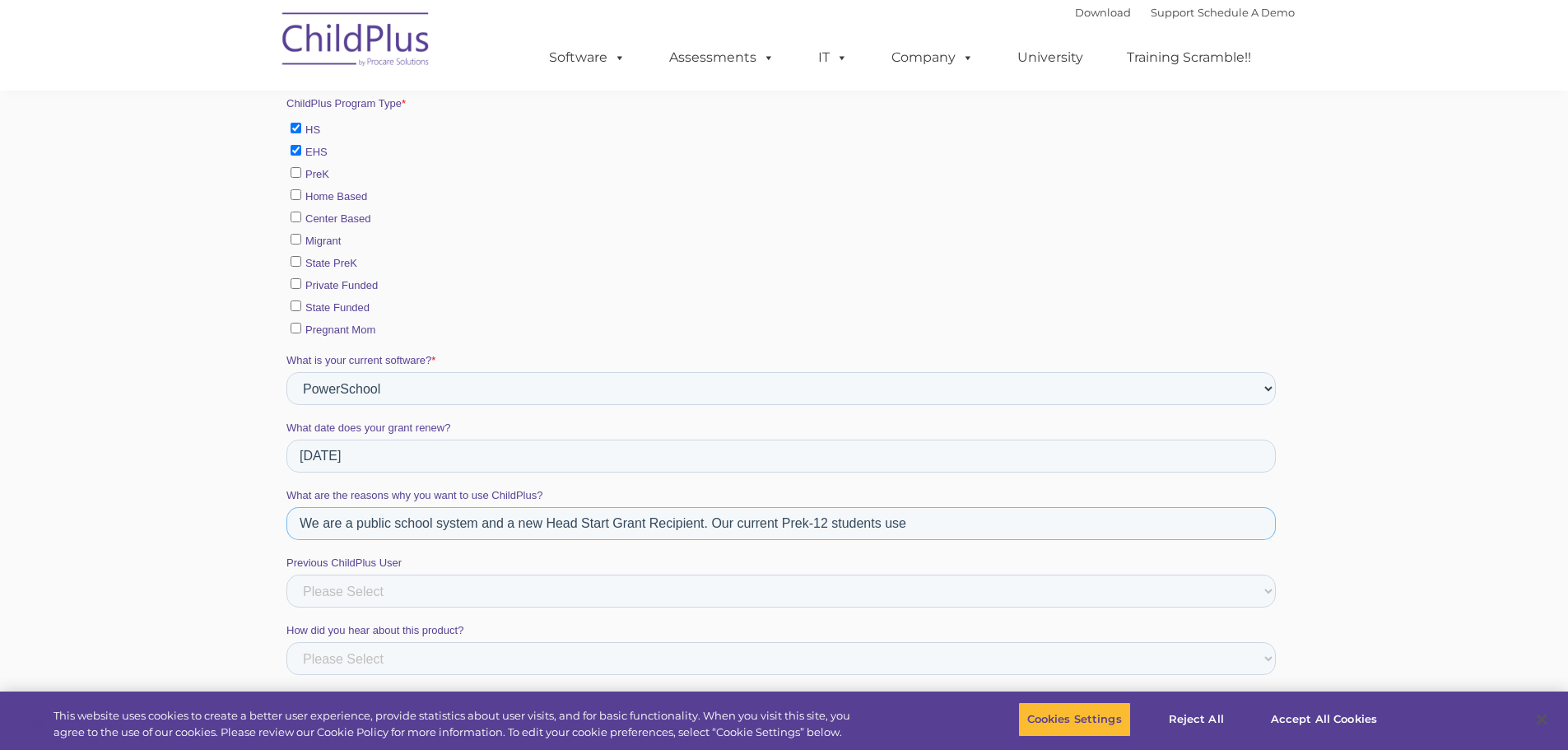
drag, startPoint x: 835, startPoint y: 523, endPoint x: 845, endPoint y: 522, distance: 10.0
click at [845, 522] on input "We are a public school system and a new Head Start Grant Recipient. Our current…" at bounding box center [781, 523] width 989 height 33
click at [832, 523] on input "We are a public school system and a new Head Start Grant Recipient. Our current…" at bounding box center [781, 523] width 989 height 33
click at [778, 525] on input "We are a public school system and a new Head Start Grant Recipient. Our current…" at bounding box center [781, 523] width 989 height 33
drag, startPoint x: 980, startPoint y: 523, endPoint x: 1016, endPoint y: 522, distance: 36.0
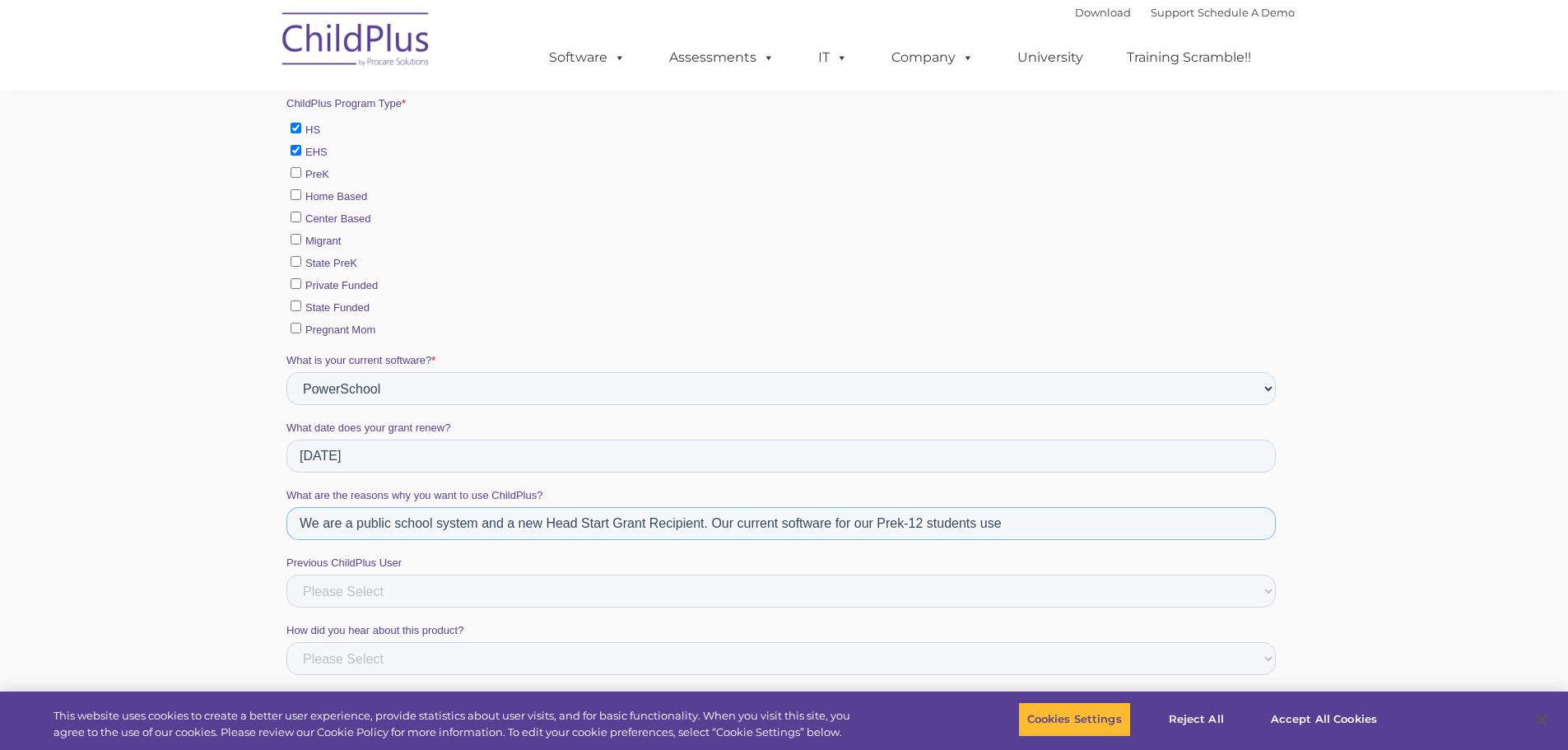
click at [1016, 522] on input "We are a public school system and a new Head Start Grant Recipient. Our current…" at bounding box center [781, 523] width 989 height 33
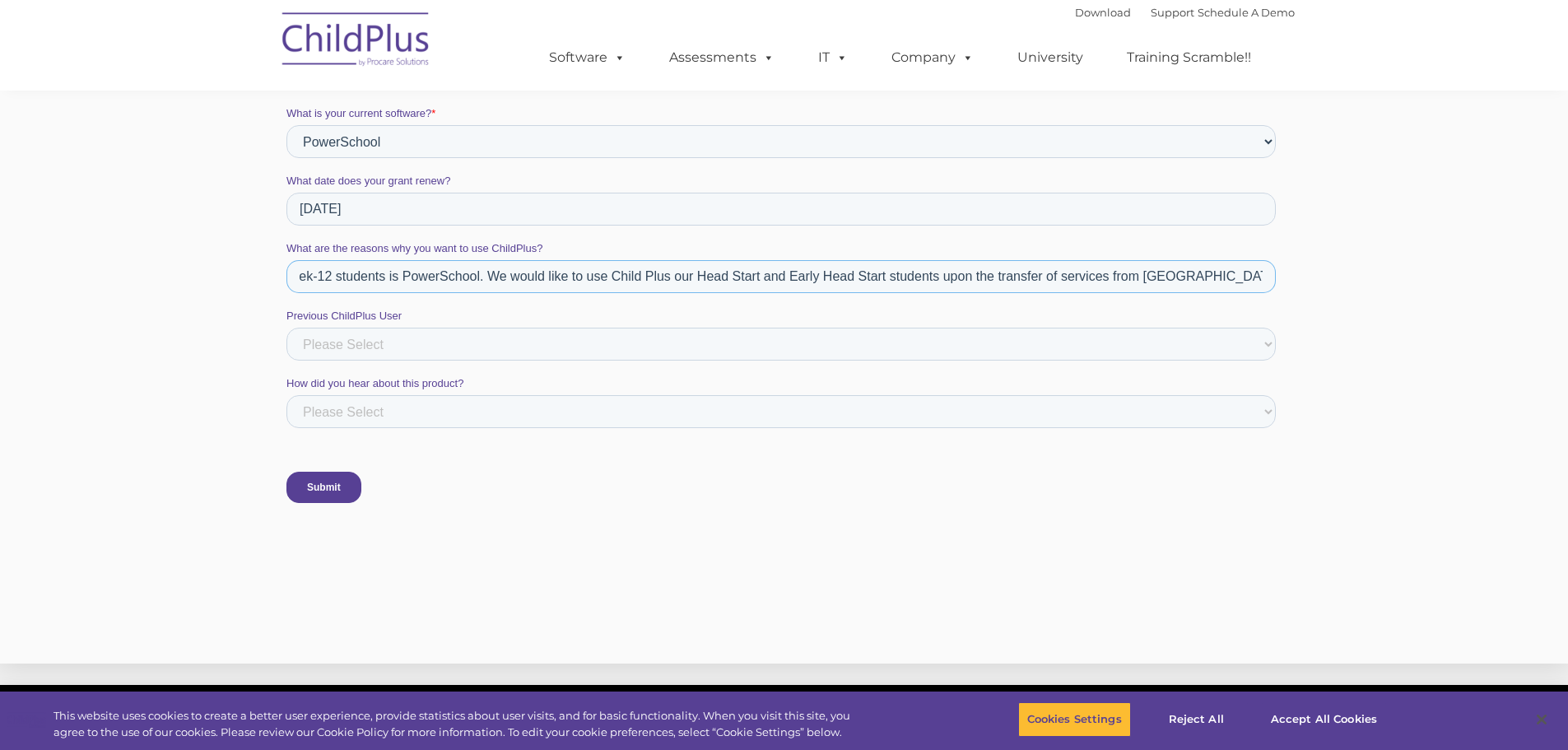
type input "We are a public school system and a new Head Start Grant Recipient. Our current…"
click at [391, 344] on select "Please Select Yes No" at bounding box center [781, 343] width 989 height 33
select select "No"
click at [286, 360] on select "Please Select Yes No" at bounding box center [781, 343] width 989 height 33
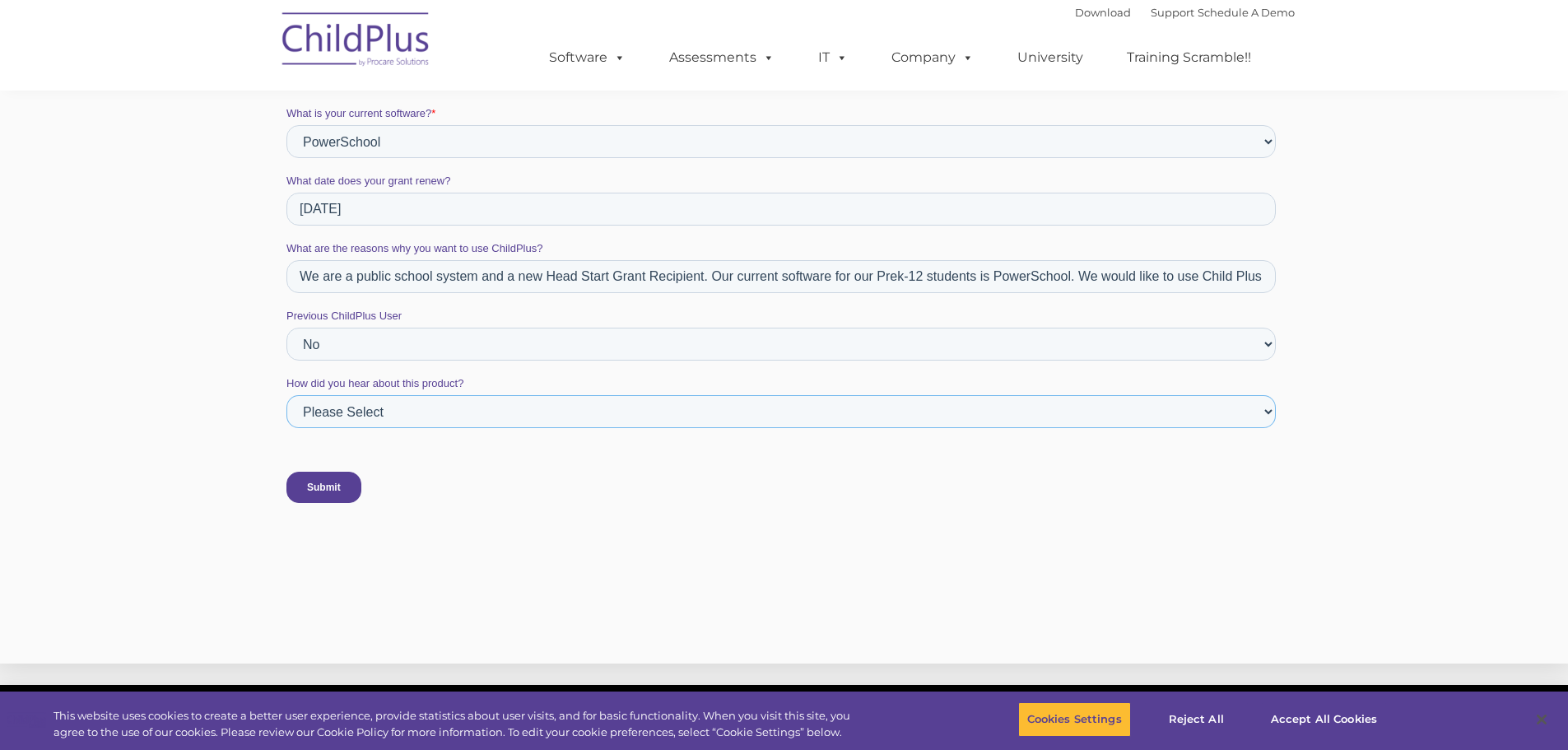
click at [407, 412] on select "Please Select ChildPlus Staff ChildPlus Pop-up Message Email Social Media Websi…" at bounding box center [781, 411] width 989 height 33
select select "ChildPlus Staff"
click at [286, 428] on select "Please Select ChildPlus Staff ChildPlus Pop-up Message Email Social Media Websi…" at bounding box center [781, 411] width 989 height 33
click at [323, 485] on input "Submit" at bounding box center [323, 487] width 75 height 31
